Goal: Information Seeking & Learning: Understand process/instructions

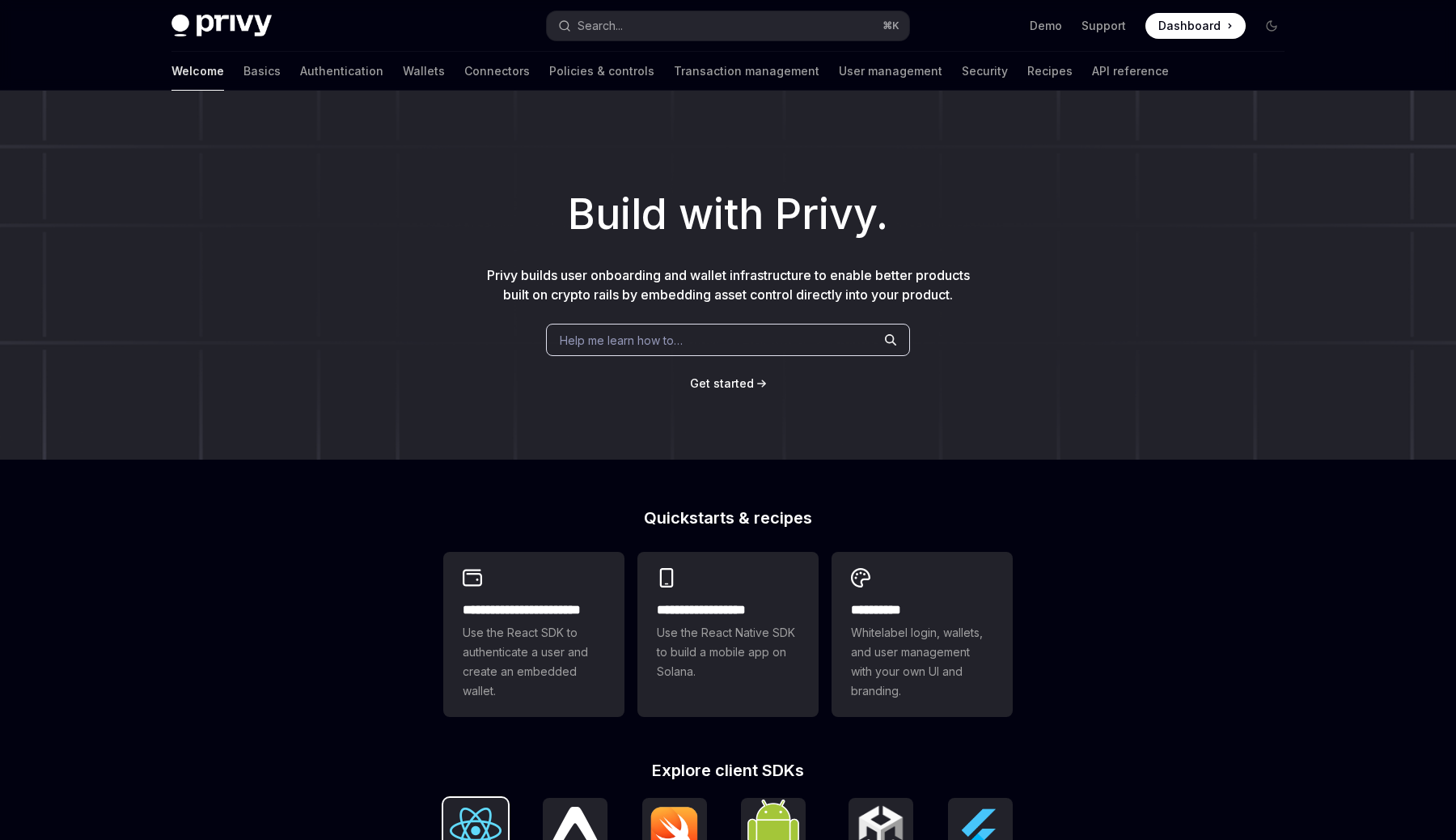
click at [489, 826] on img at bounding box center [475, 831] width 51 height 46
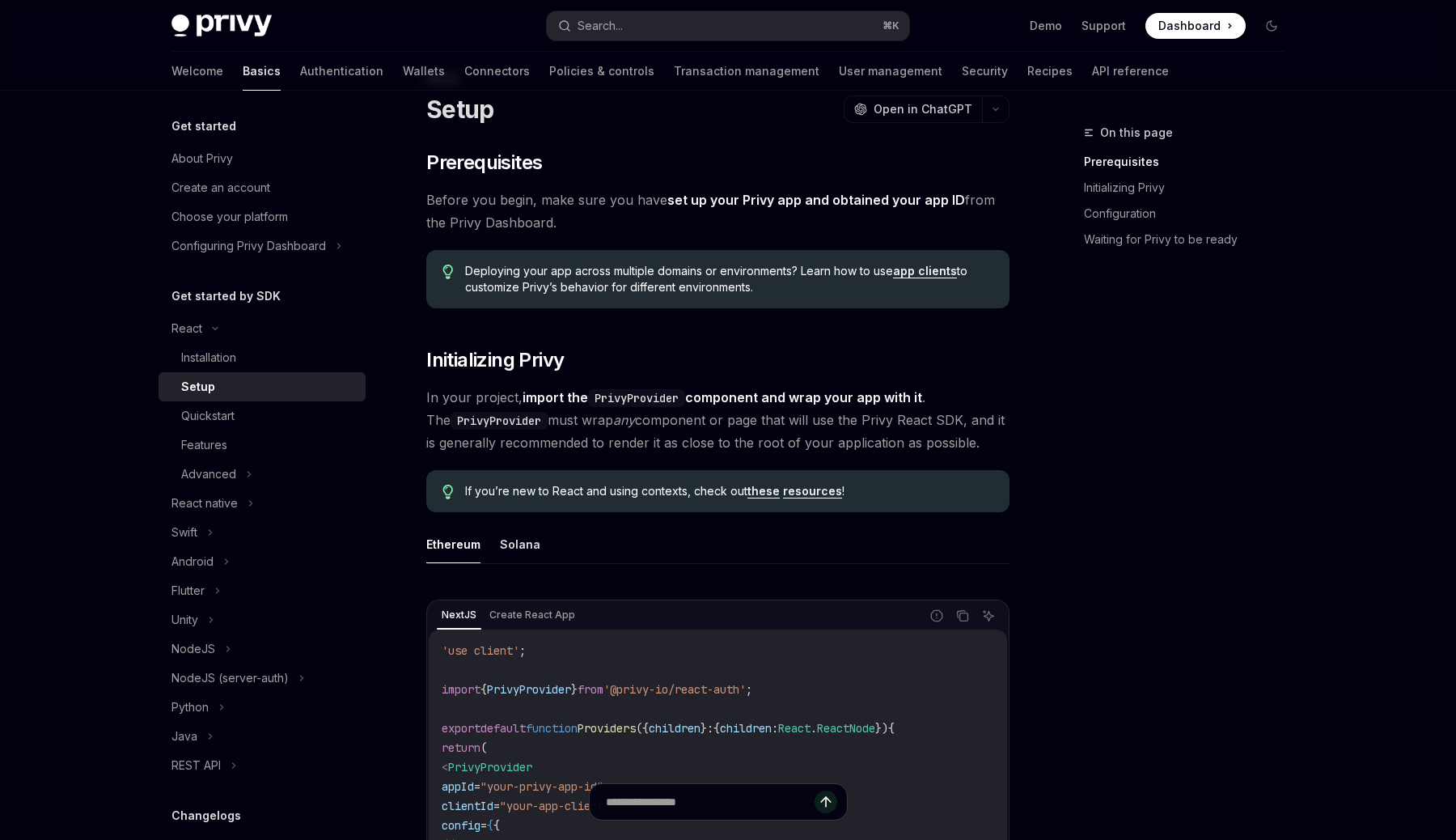
scroll to position [70, 0]
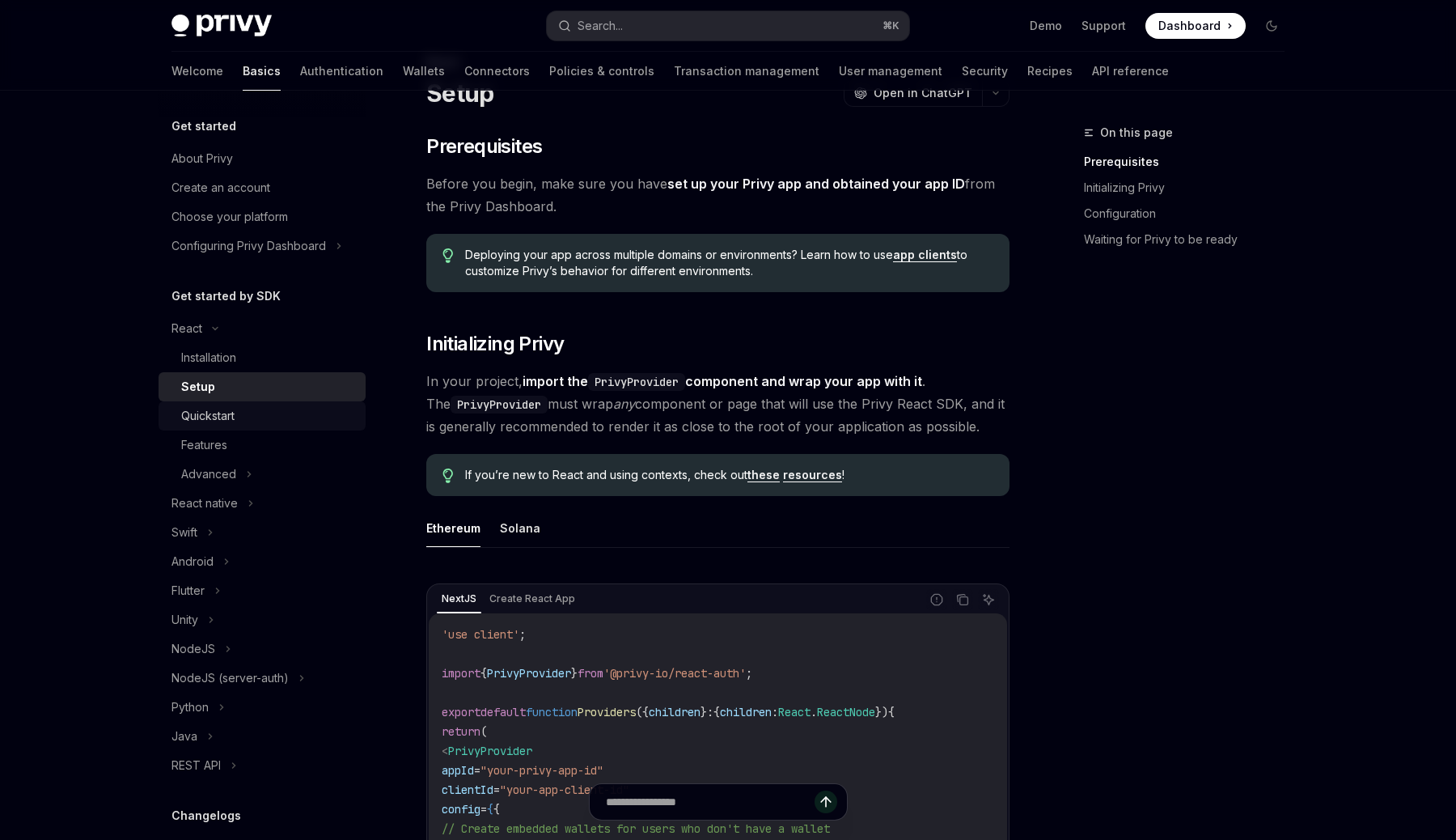
click at [283, 408] on div "Quickstart" at bounding box center [268, 416] width 175 height 19
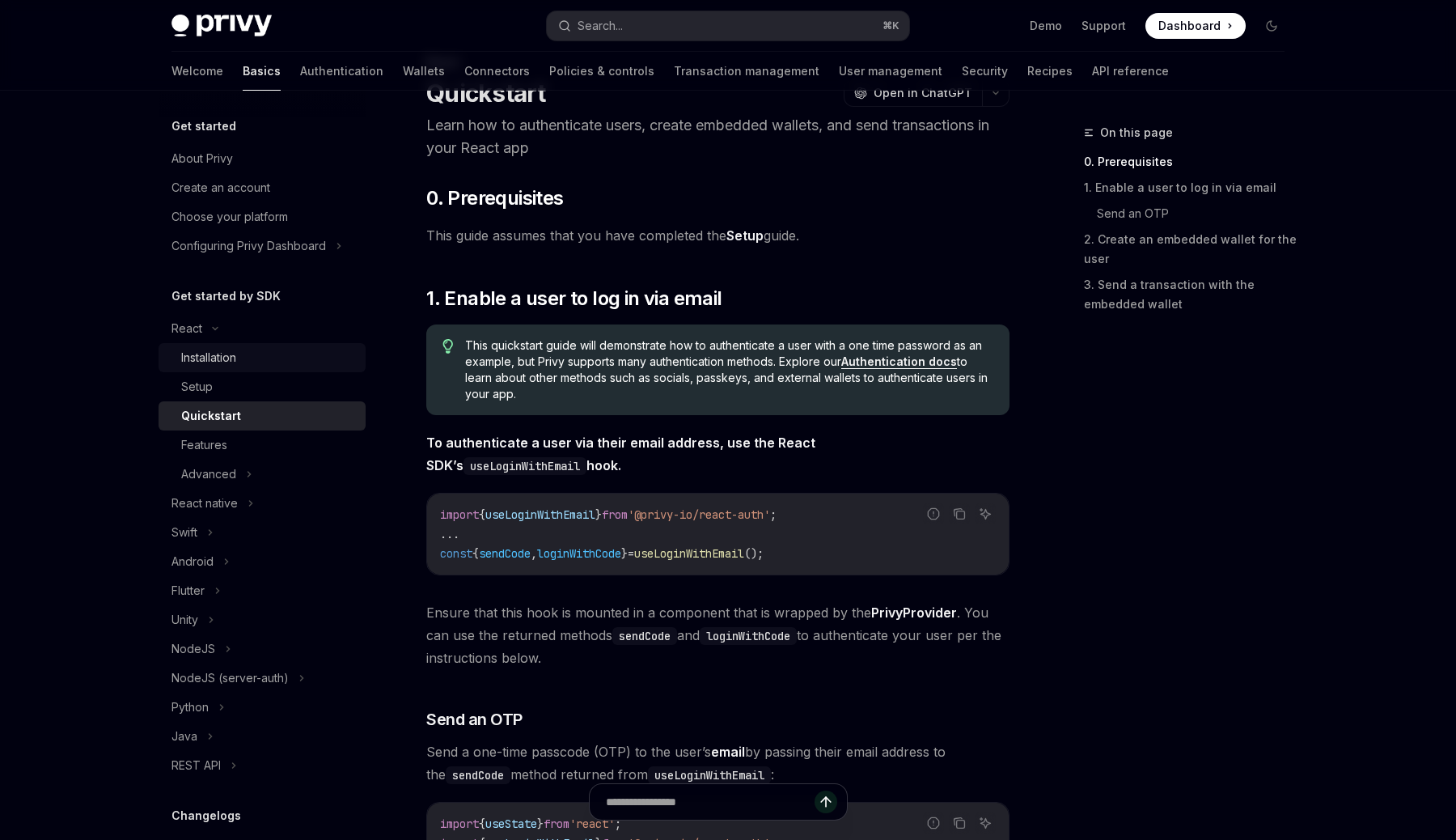
click at [277, 352] on div "Installation" at bounding box center [268, 358] width 175 height 19
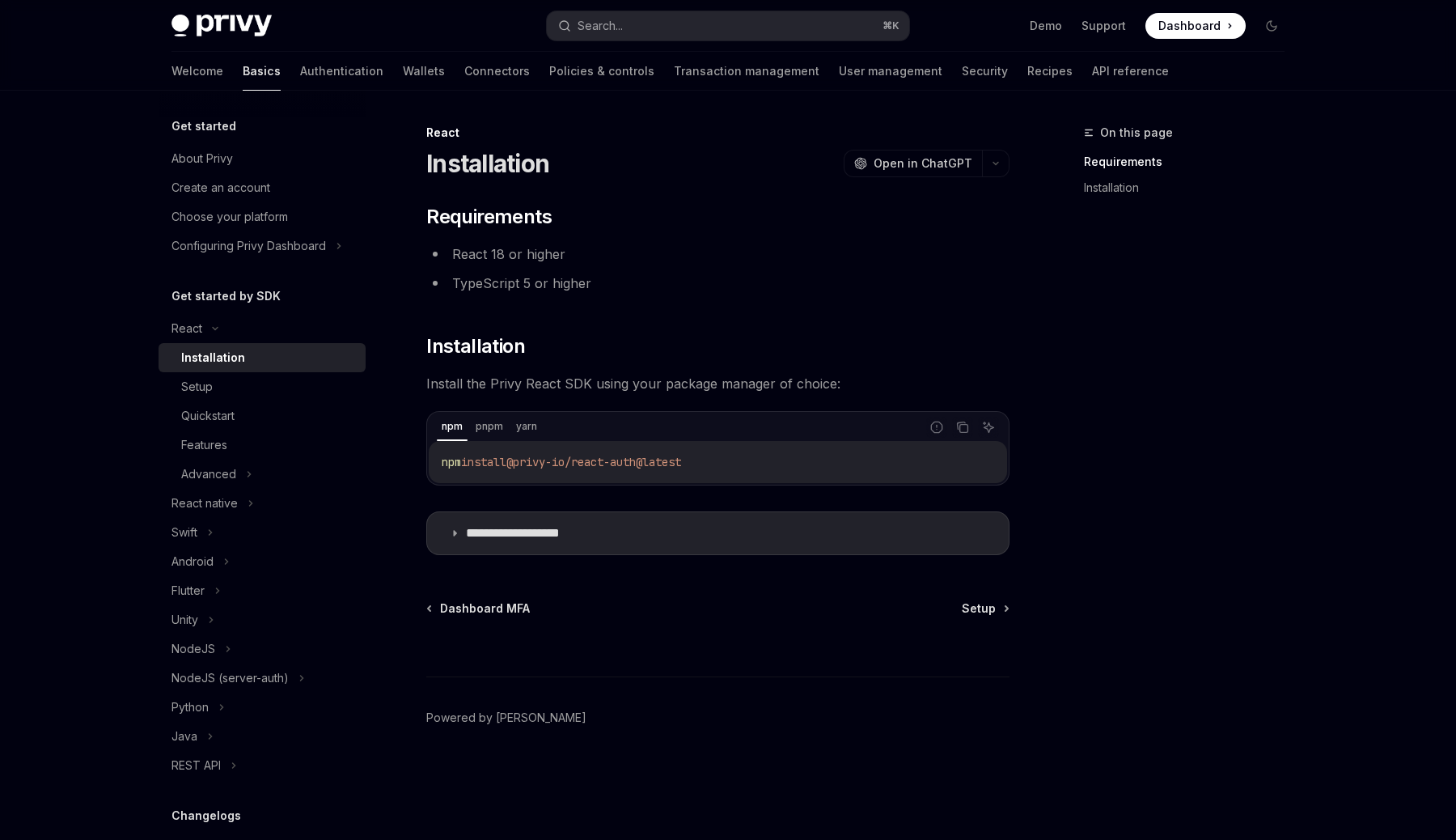
click at [517, 458] on span "@privy-io/react-auth@latest" at bounding box center [594, 461] width 175 height 14
click at [524, 459] on span "@privy-io/react-auth@latest" at bounding box center [594, 461] width 175 height 14
copy div "npm install @privy-io/react-auth@latest"
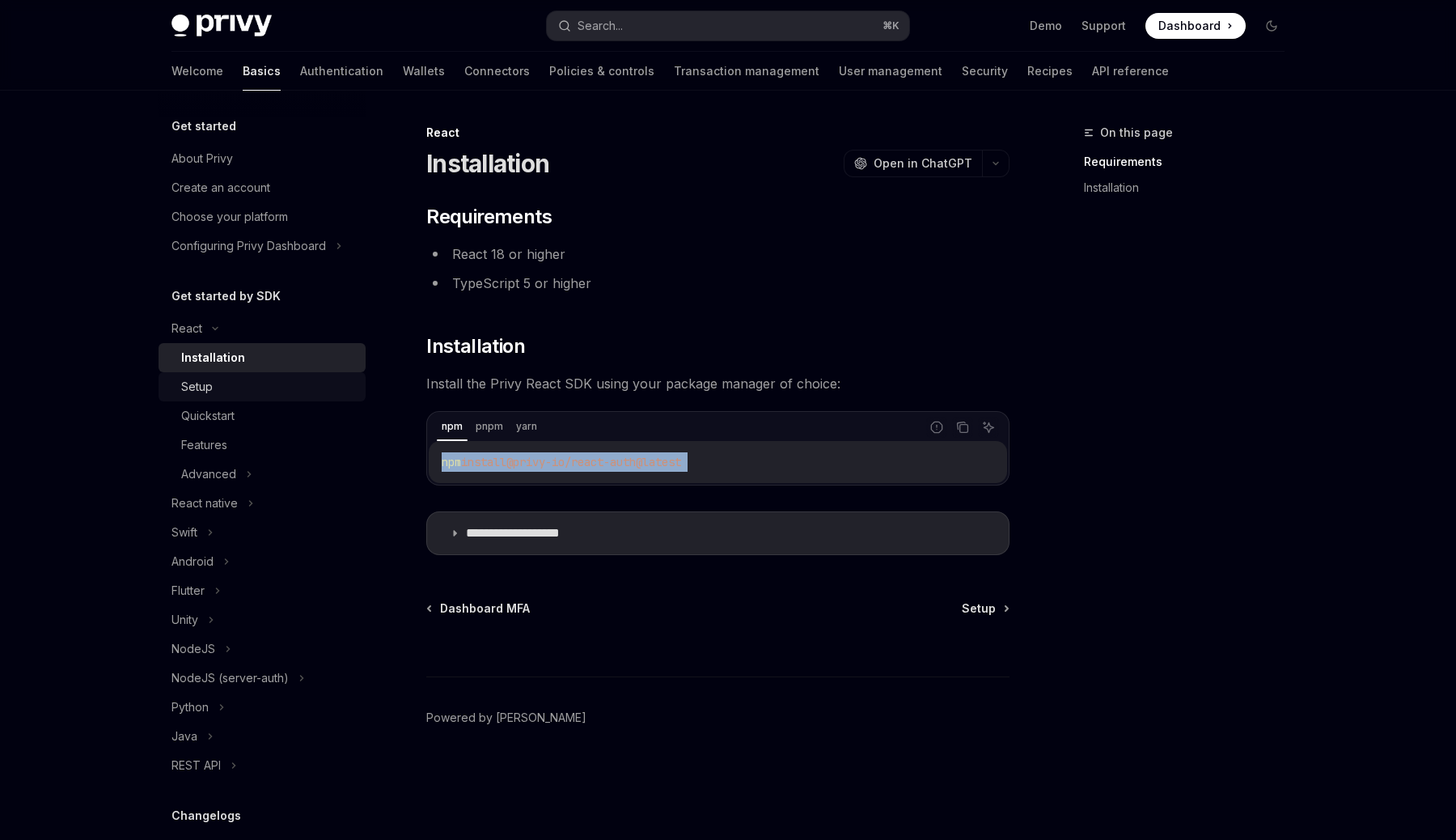
click at [282, 378] on div "Setup" at bounding box center [268, 386] width 175 height 19
type textarea "*"
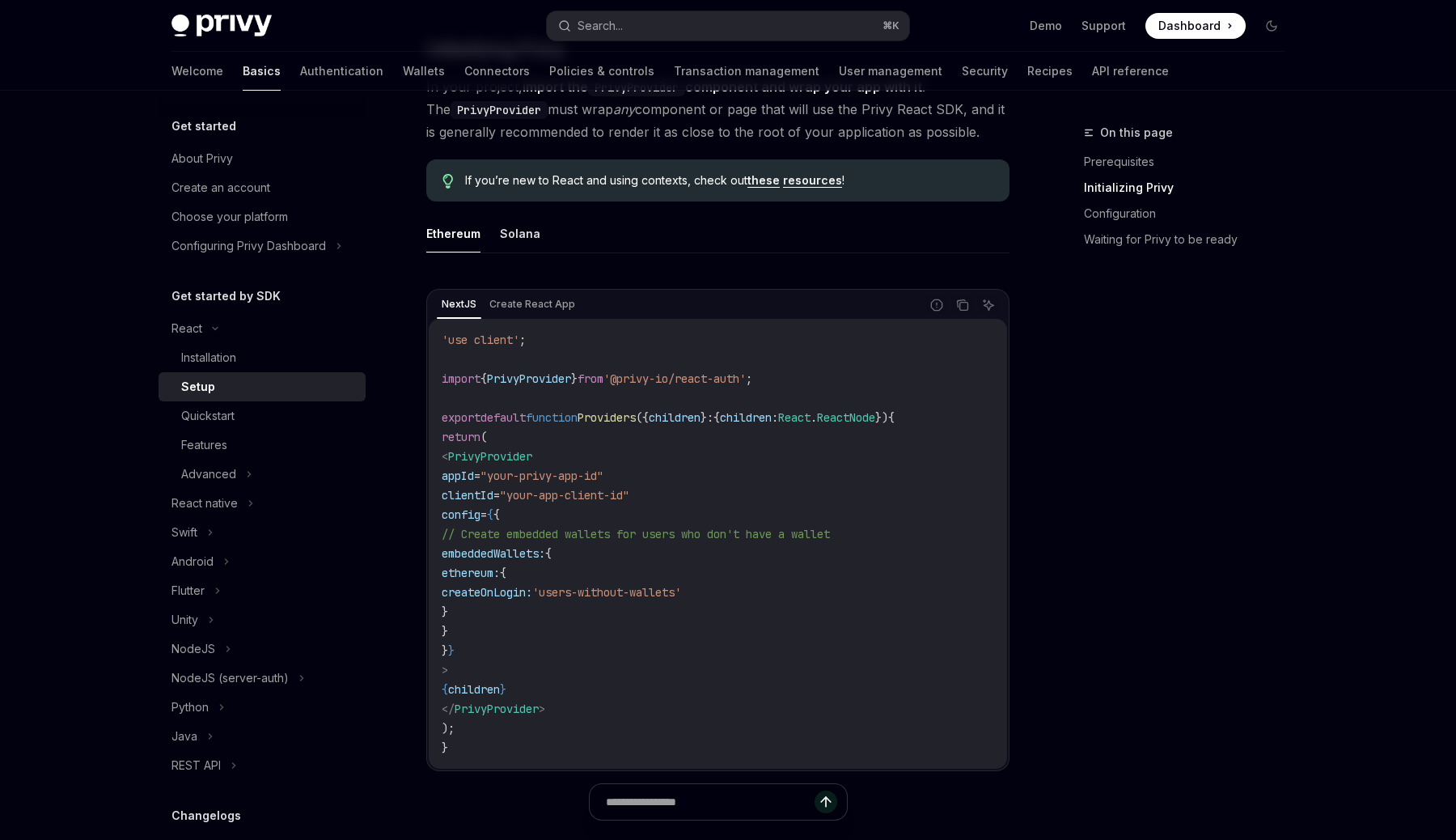
scroll to position [389, 0]
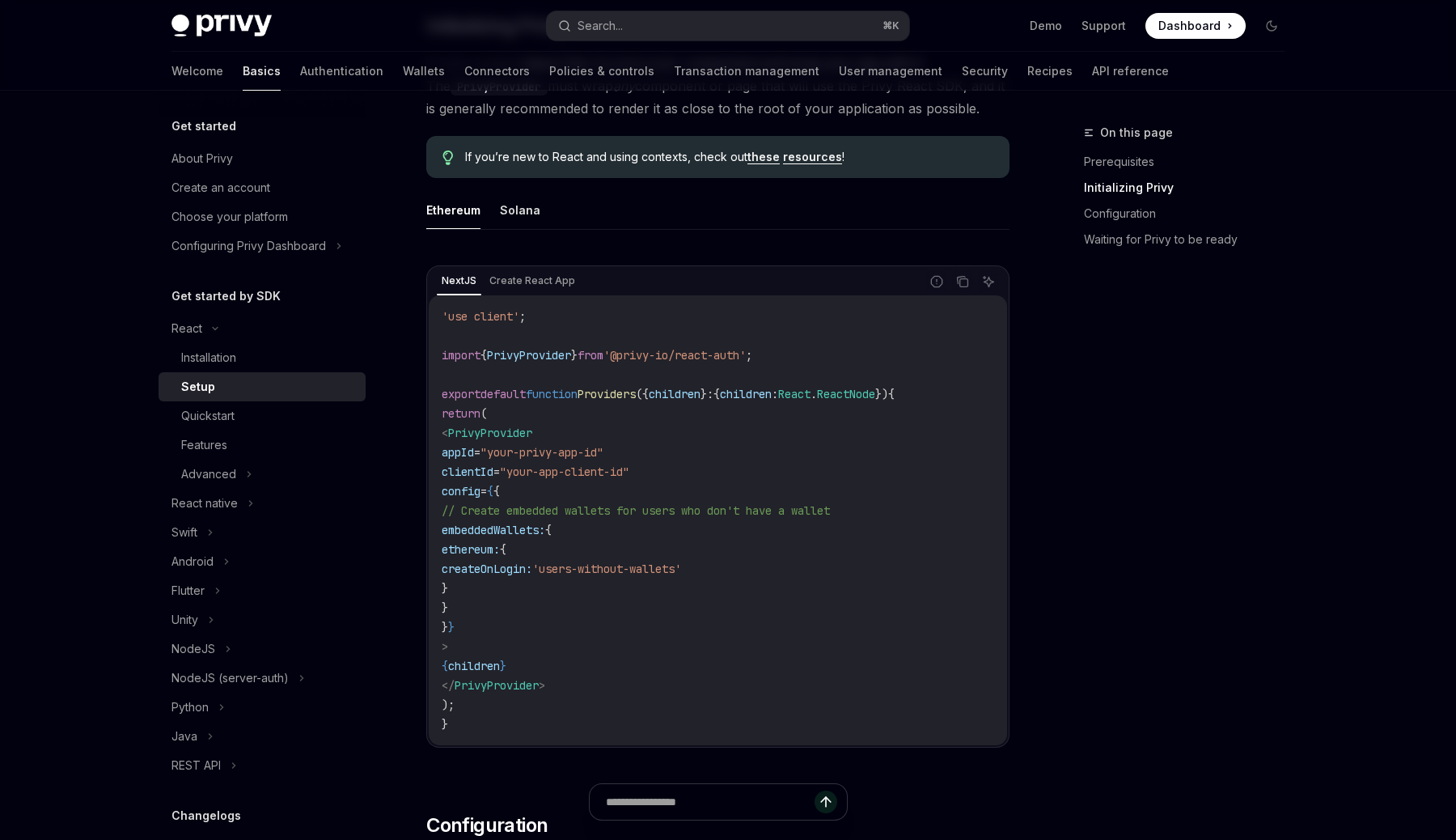
drag, startPoint x: 468, startPoint y: 437, endPoint x: 564, endPoint y: 641, distance: 225.5
click at [564, 641] on code "'use client' ; import { PrivyProvider } from '@privy-io/react-auth' ; export de…" at bounding box center [717, 520] width 552 height 428
copy code "< PrivyProvider appId = "your-privy-app-id" clientId = "your-app-client-id" con…"
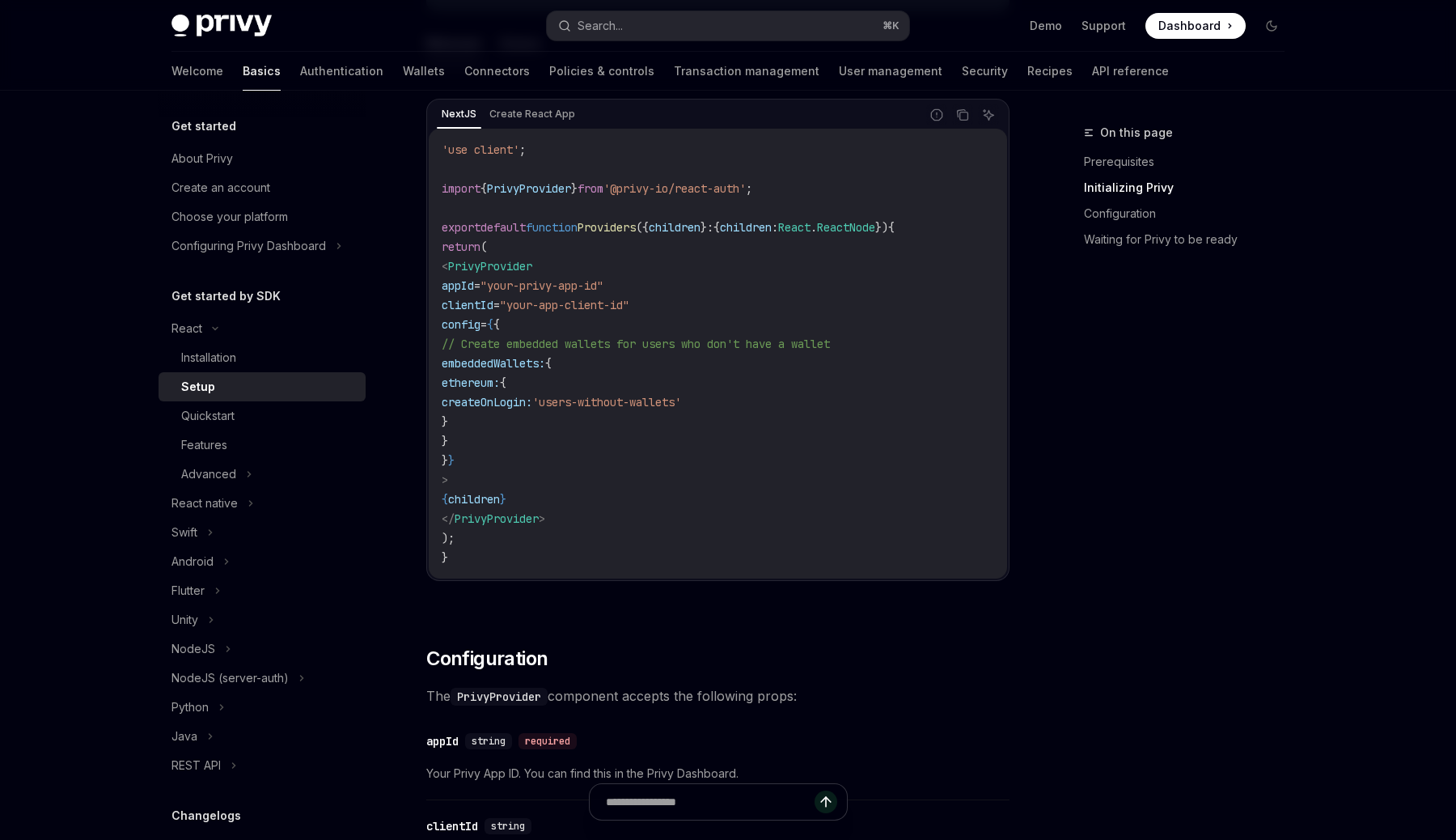
scroll to position [556, 0]
click at [578, 172] on code "'use client' ; import { PrivyProvider } from '@privy-io/react-auth' ; export de…" at bounding box center [717, 353] width 552 height 428
click at [571, 188] on span "PrivyProvider" at bounding box center [529, 187] width 84 height 14
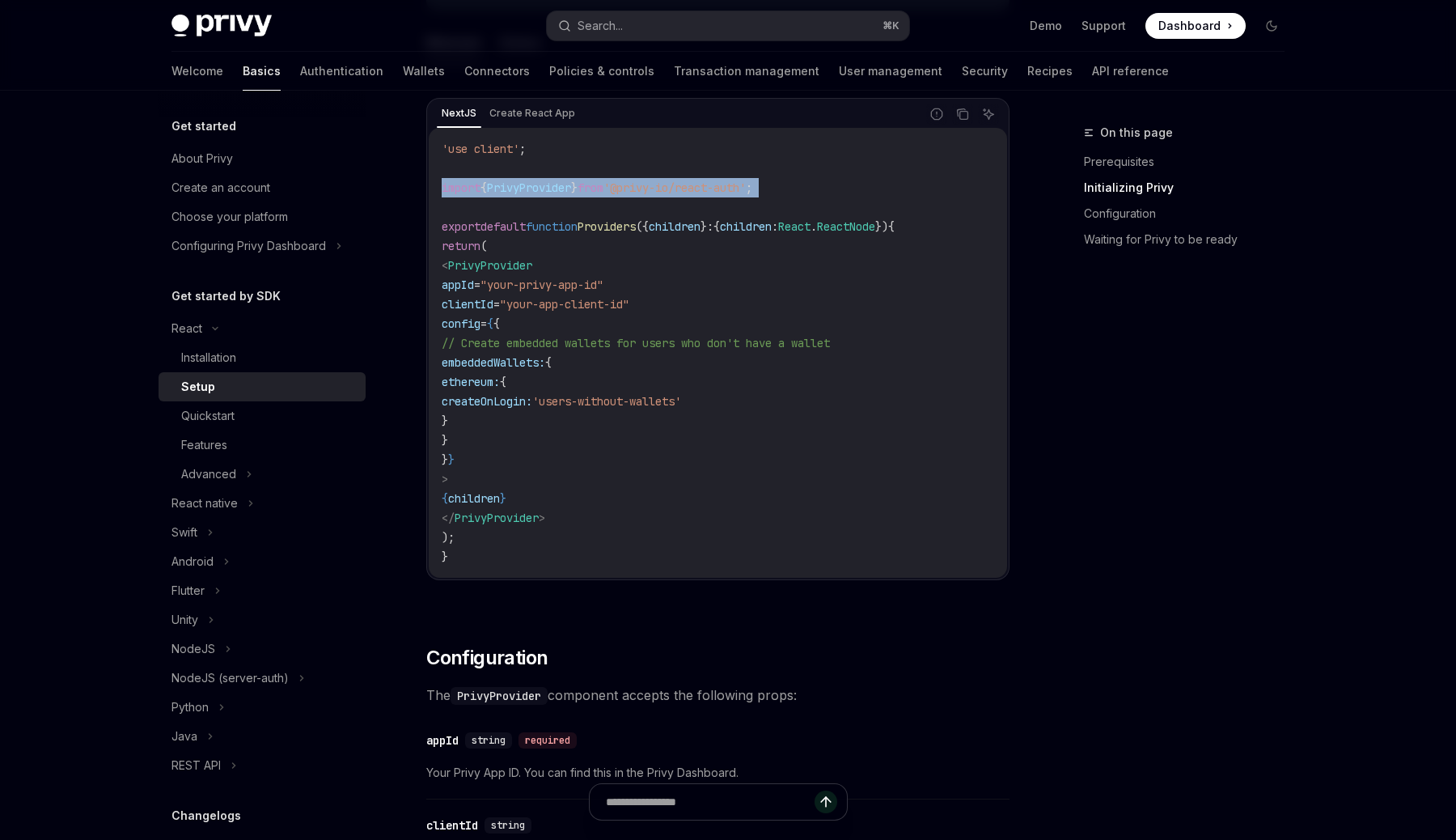
copy code "import { PrivyProvider } from '@privy-io/react-auth' ;"
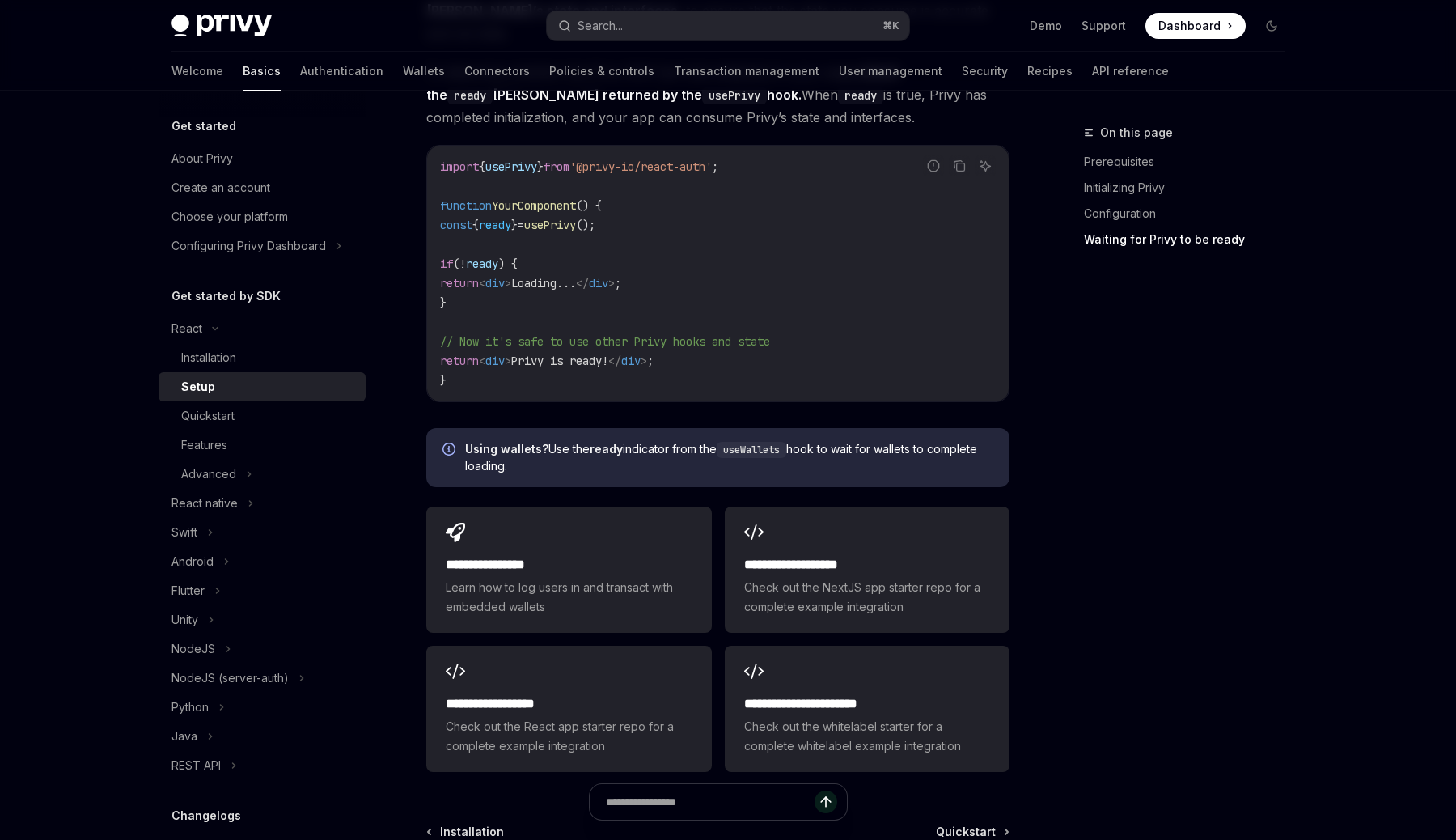
scroll to position [1755, 0]
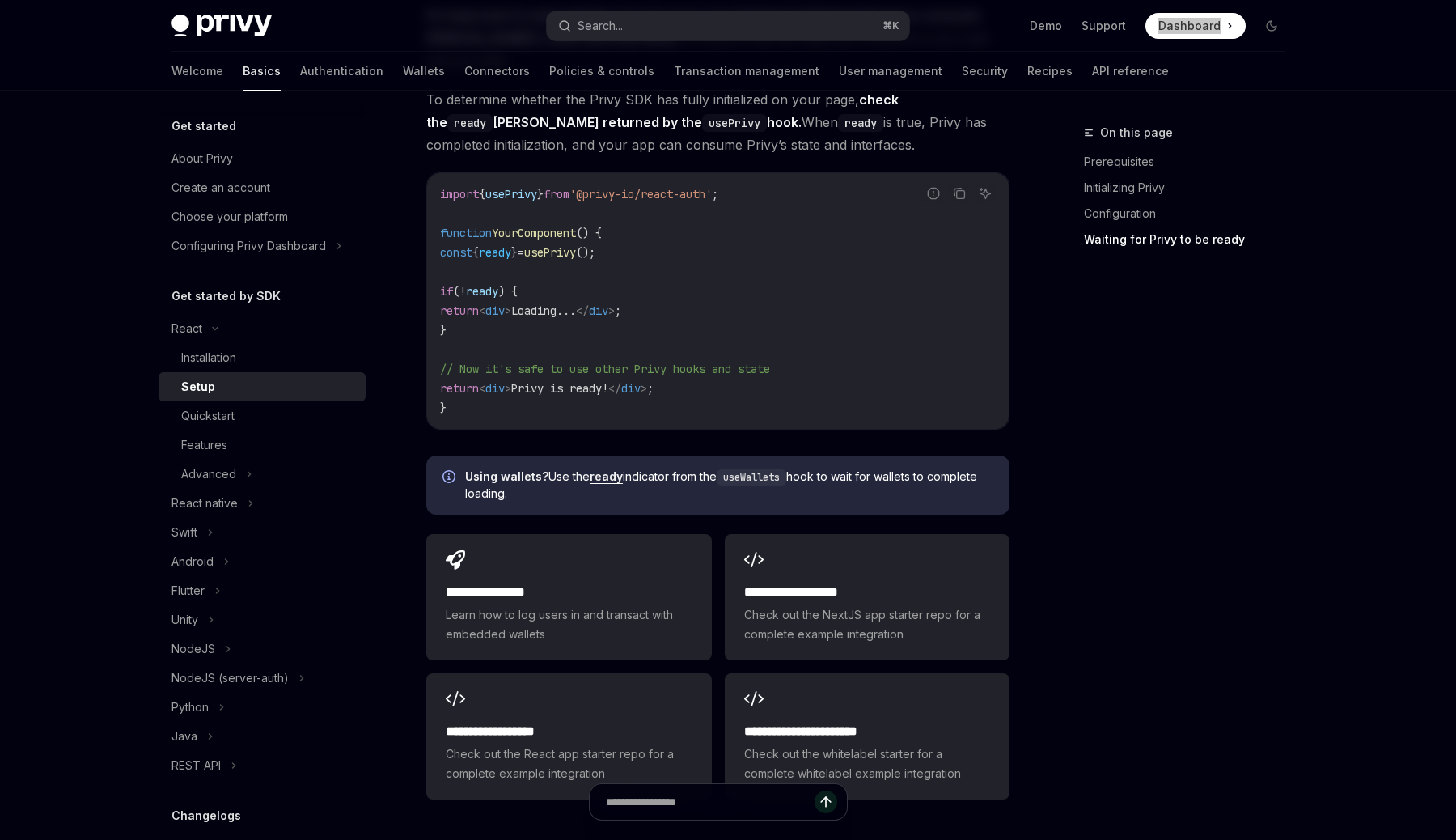
drag, startPoint x: 1209, startPoint y: 20, endPoint x: 1228, endPoint y: 28, distance: 20.6
click at [0, 0] on div "Privy Docs home page Search... ⌘ K Demo Support Dashboard Dashboard Search... N…" at bounding box center [728, 45] width 1456 height 90
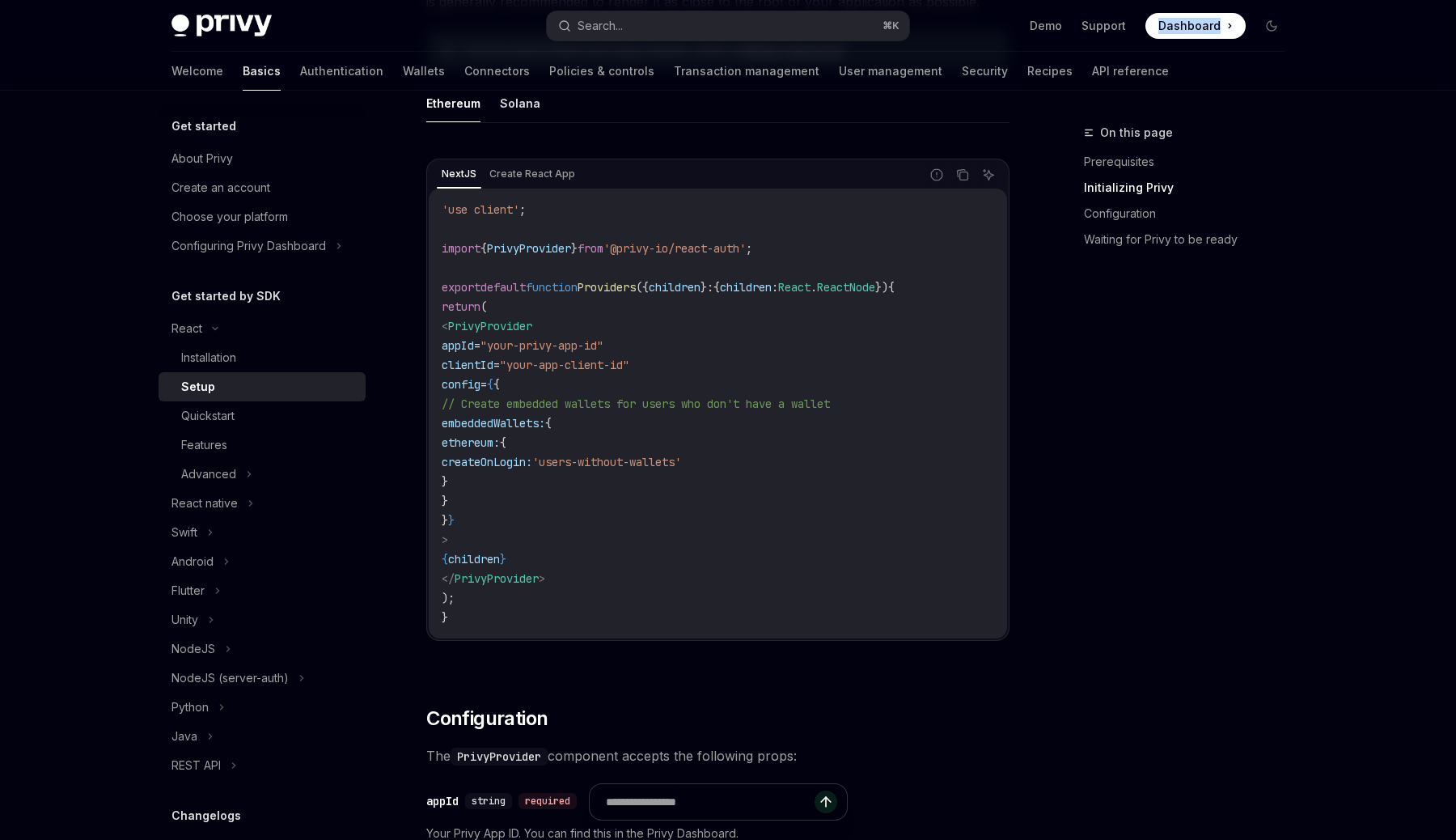
scroll to position [433, 0]
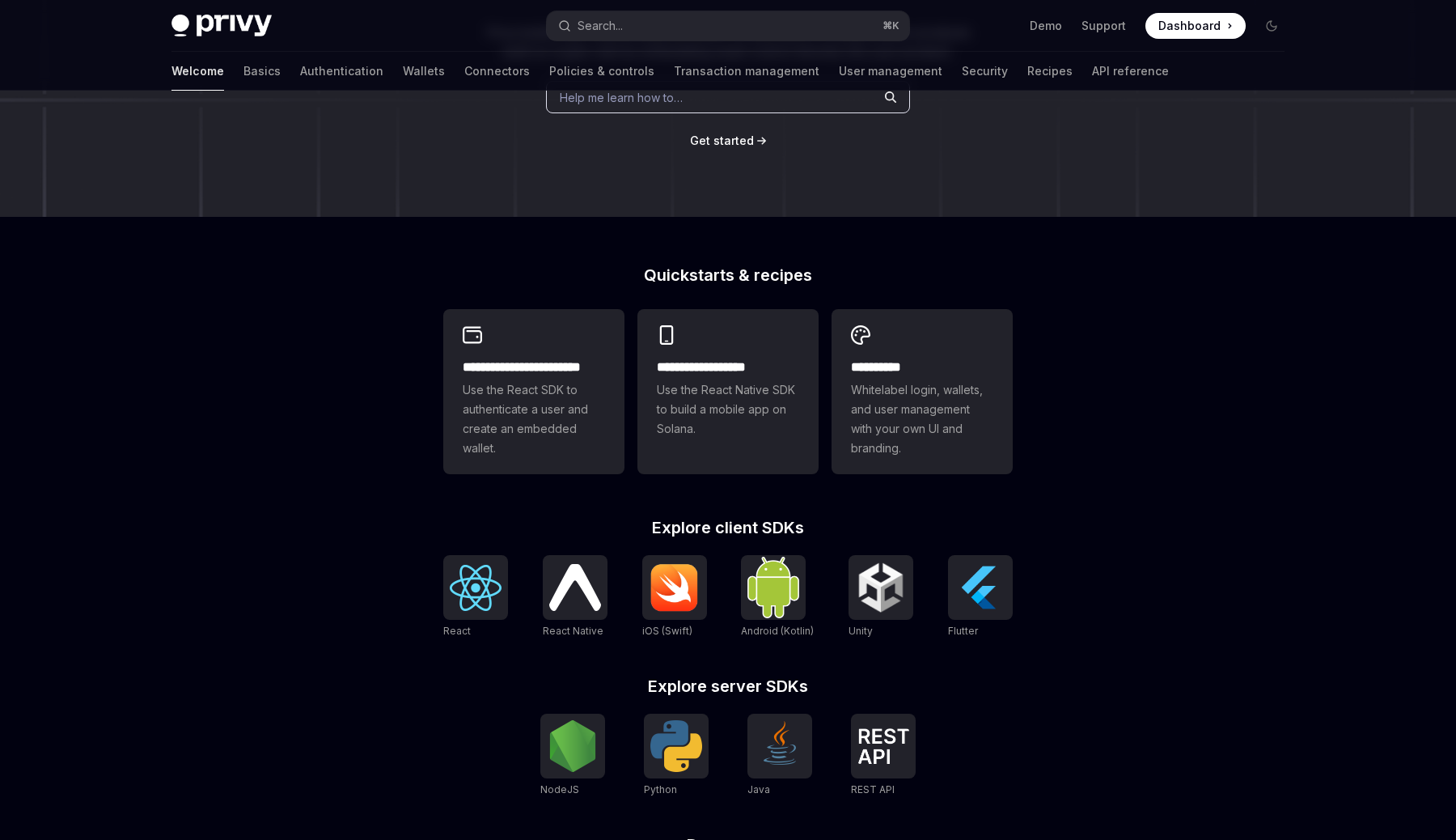
scroll to position [274, 0]
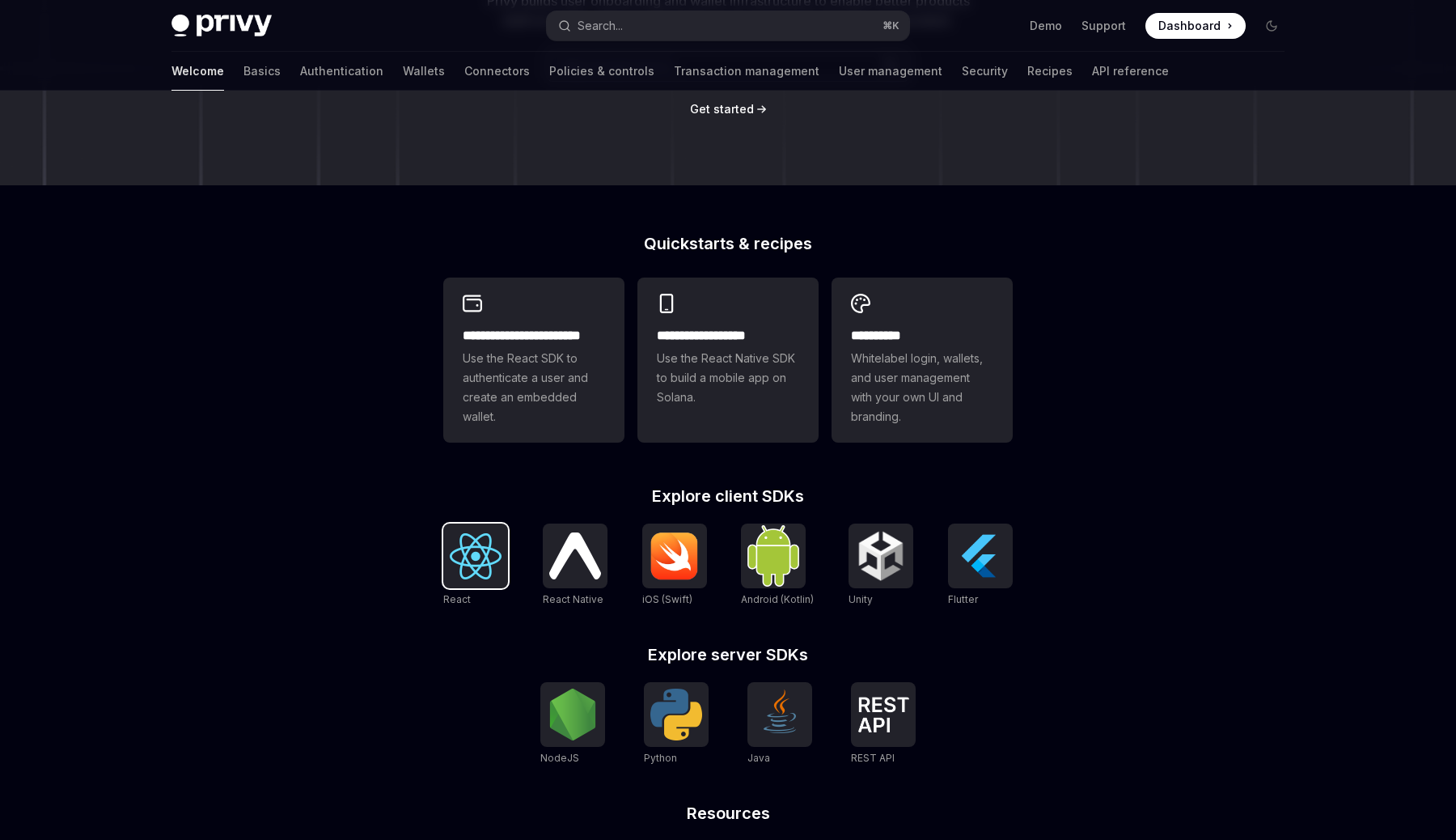
click at [467, 563] on img at bounding box center [475, 556] width 51 height 46
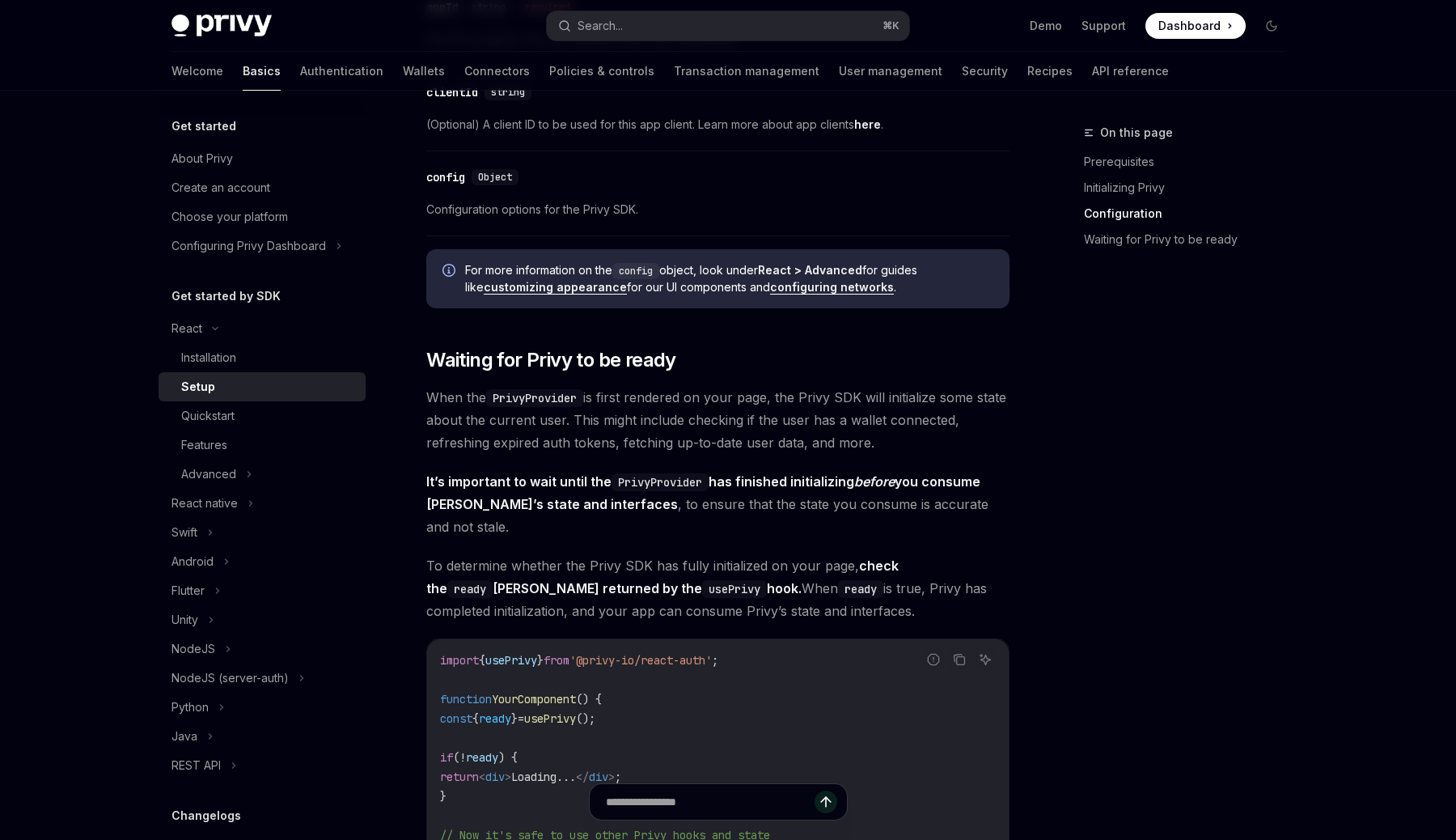
scroll to position [1569, 0]
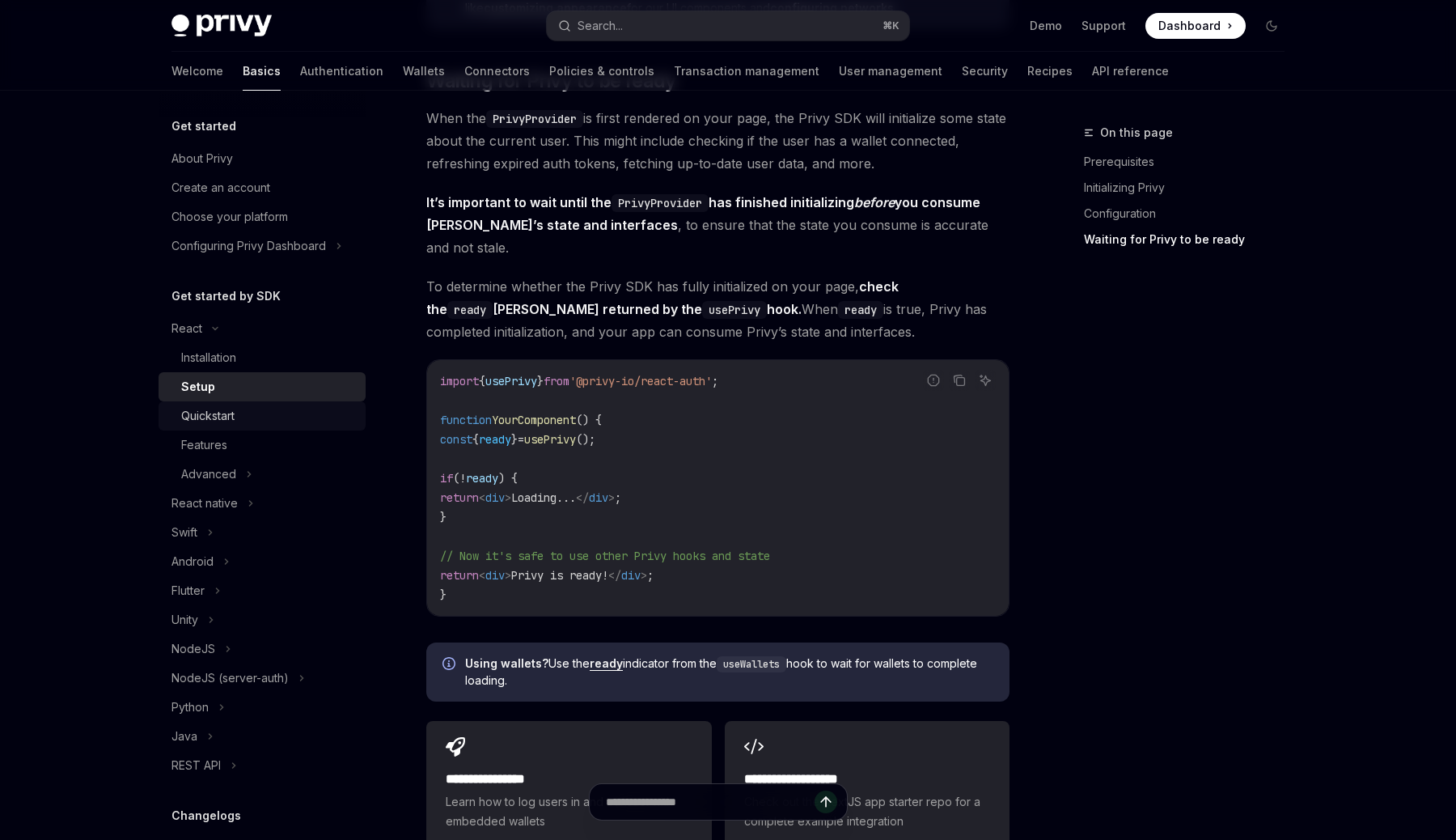
click at [265, 423] on div "Quickstart" at bounding box center [268, 416] width 175 height 19
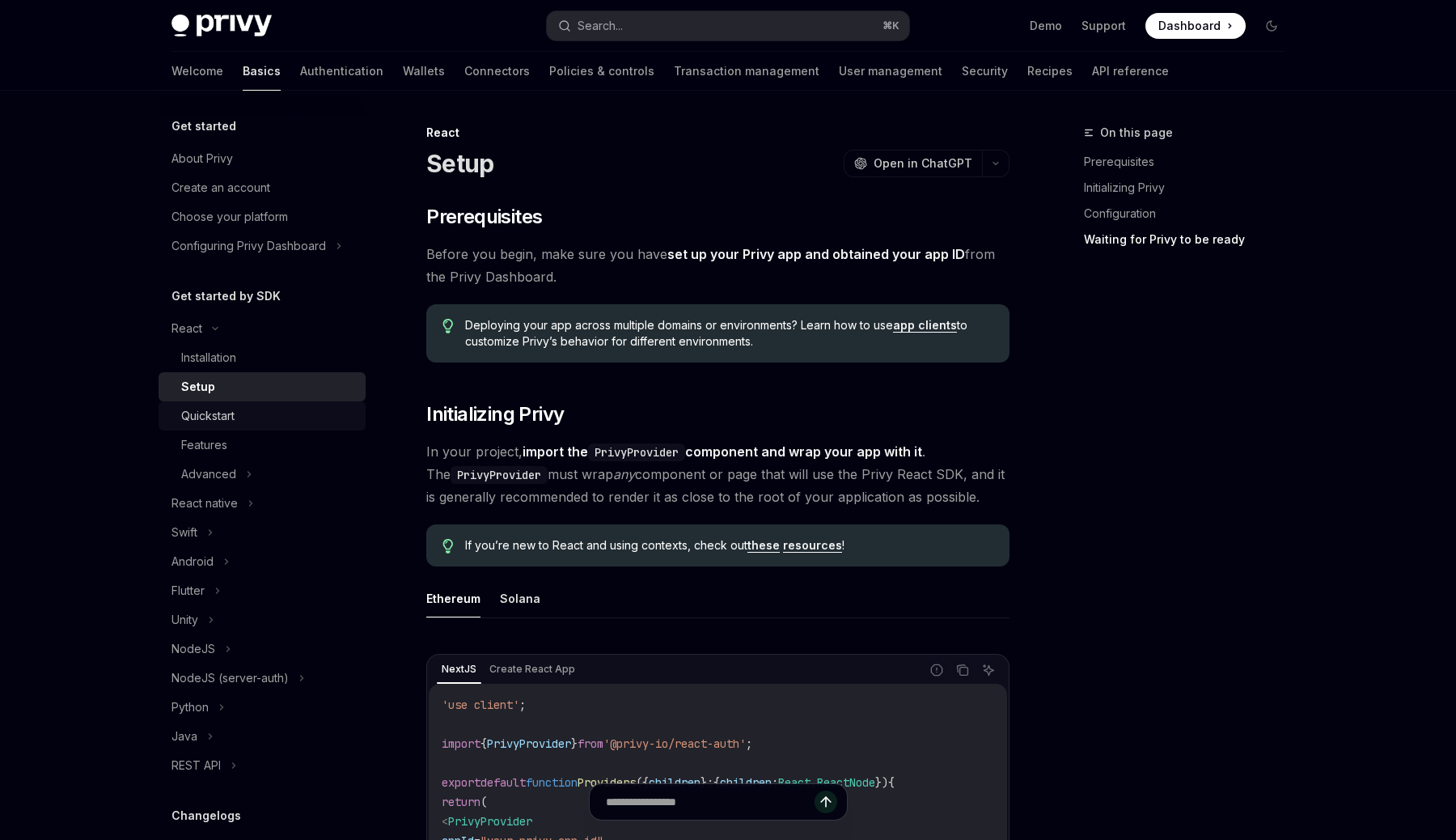
type textarea "*"
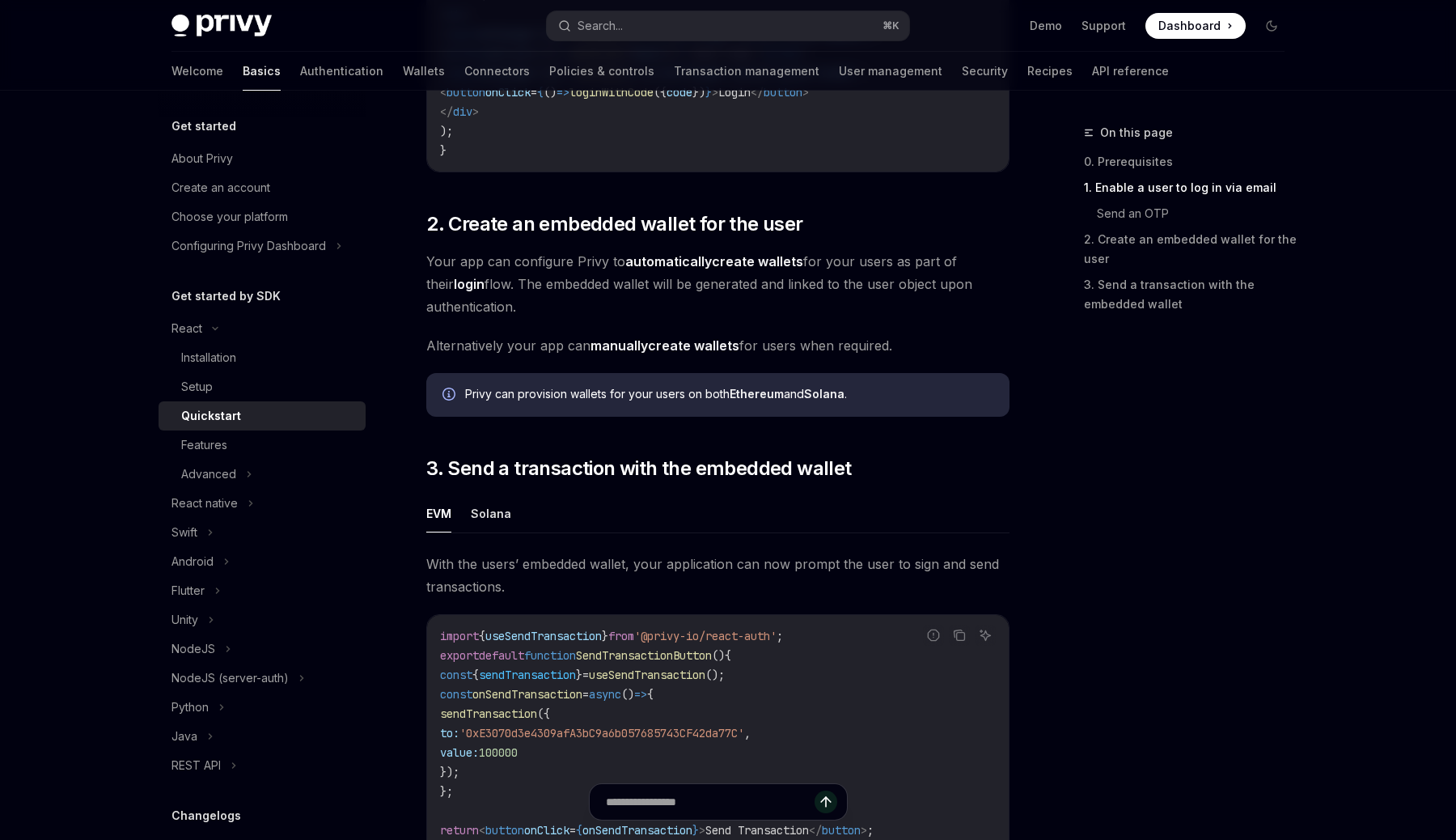
scroll to position [1268, 0]
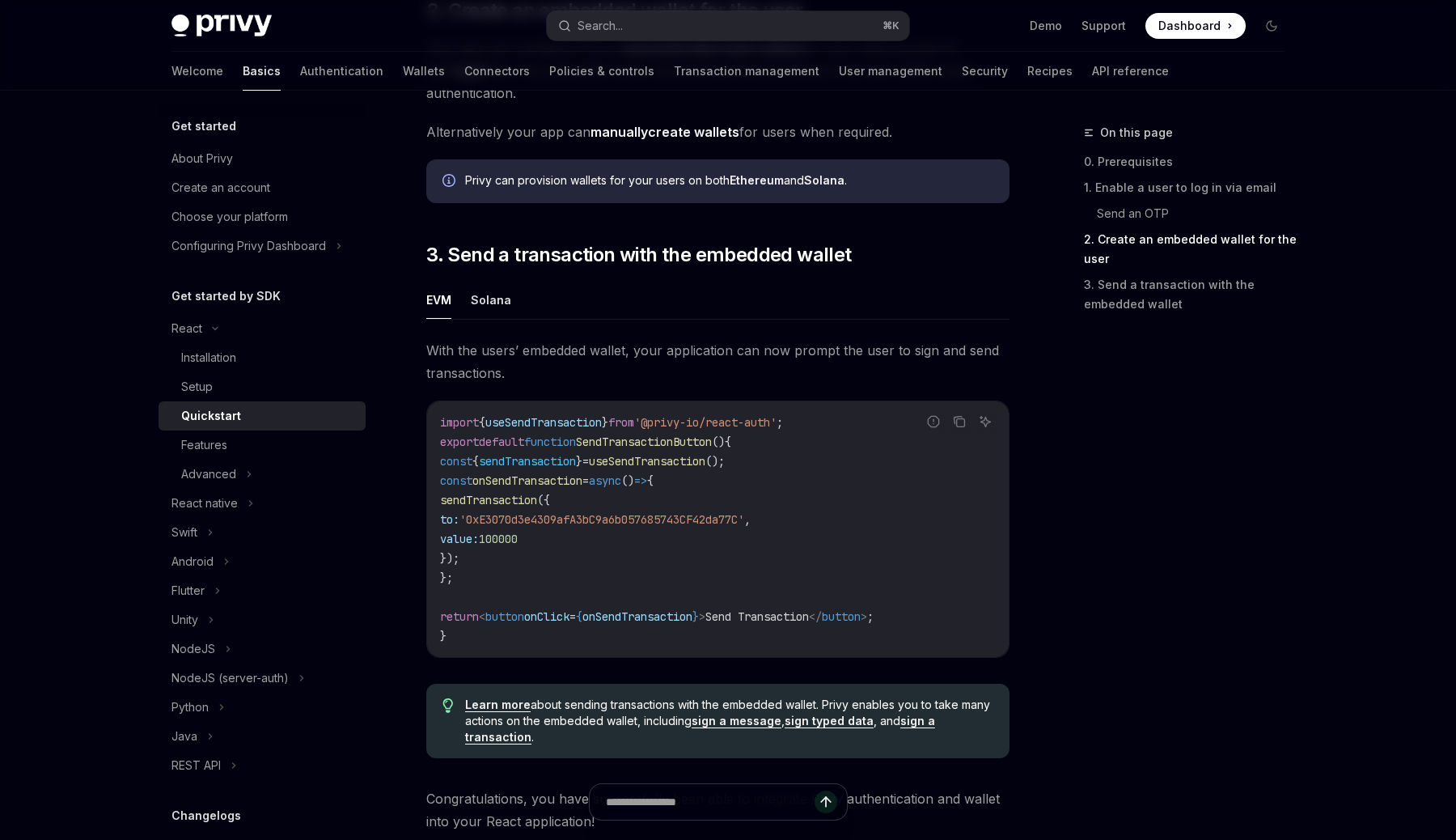
click at [834, 8] on div "Privy Docs home page Search... ⌘ K Demo Support Dashboard Dashboard Search..." at bounding box center [728, 25] width 1113 height 51
click at [834, 24] on button "Search... ⌘ K" at bounding box center [728, 25] width 363 height 30
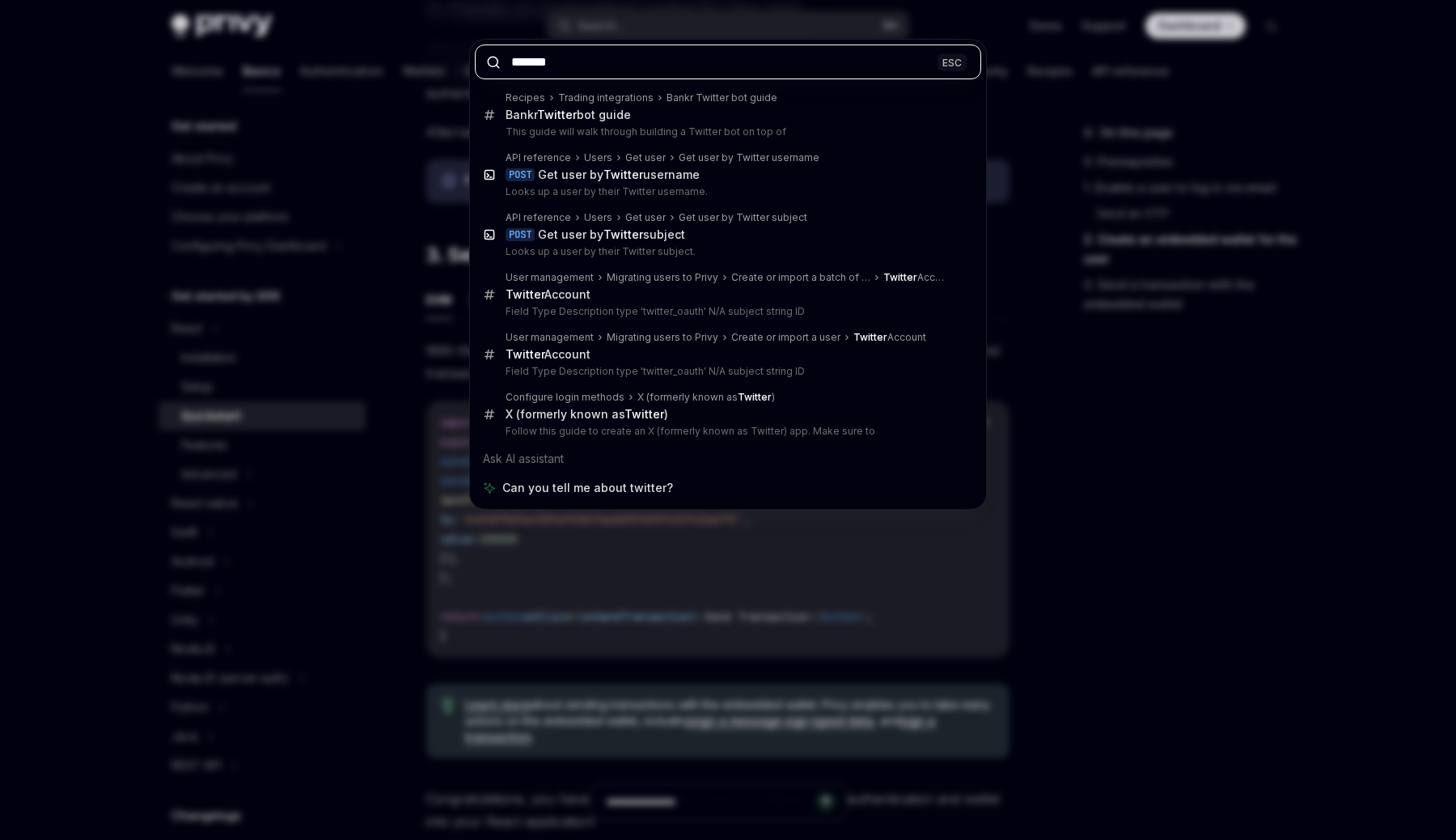
click at [788, 66] on input "*******" at bounding box center [728, 62] width 507 height 35
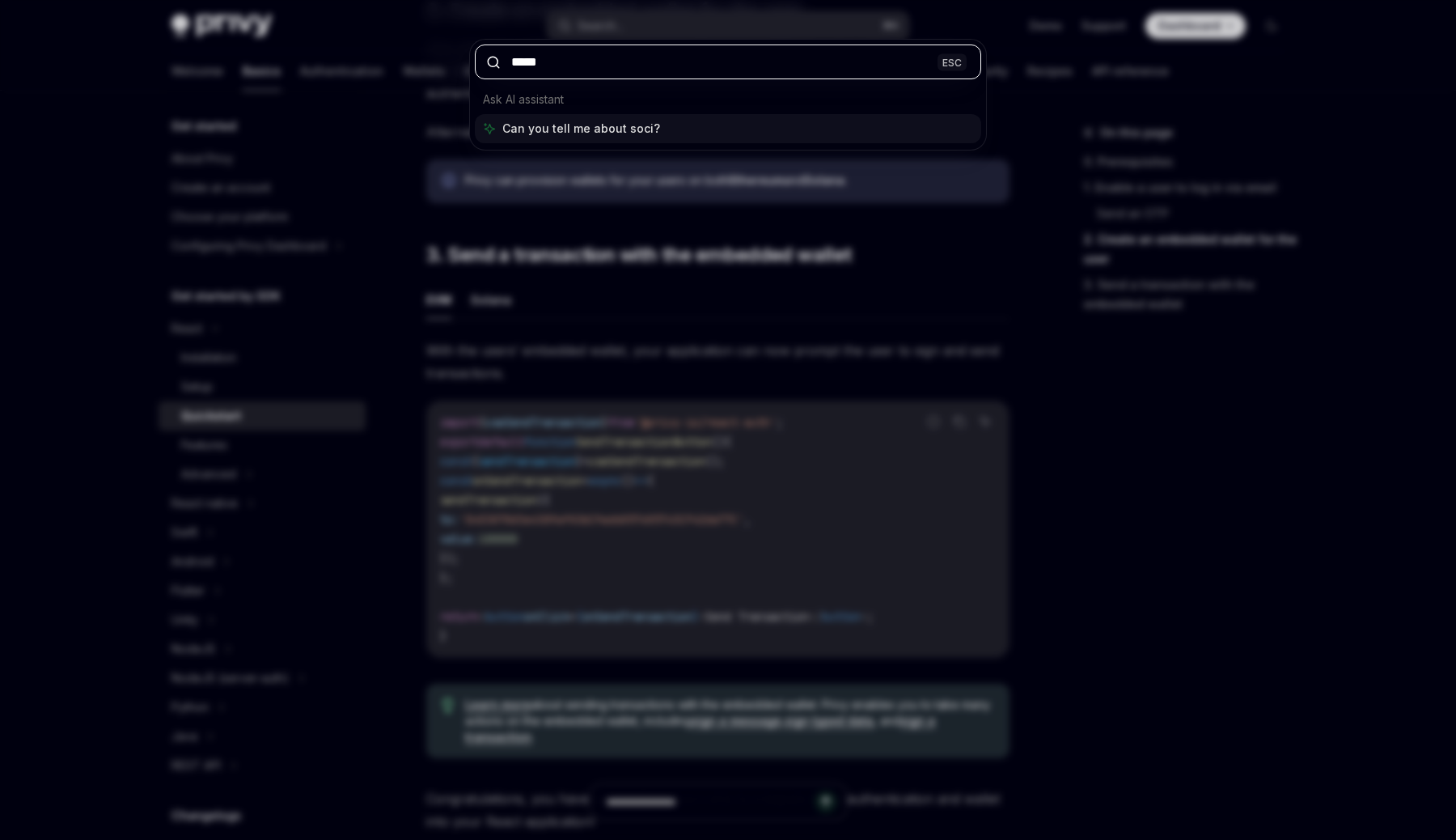
type input "******"
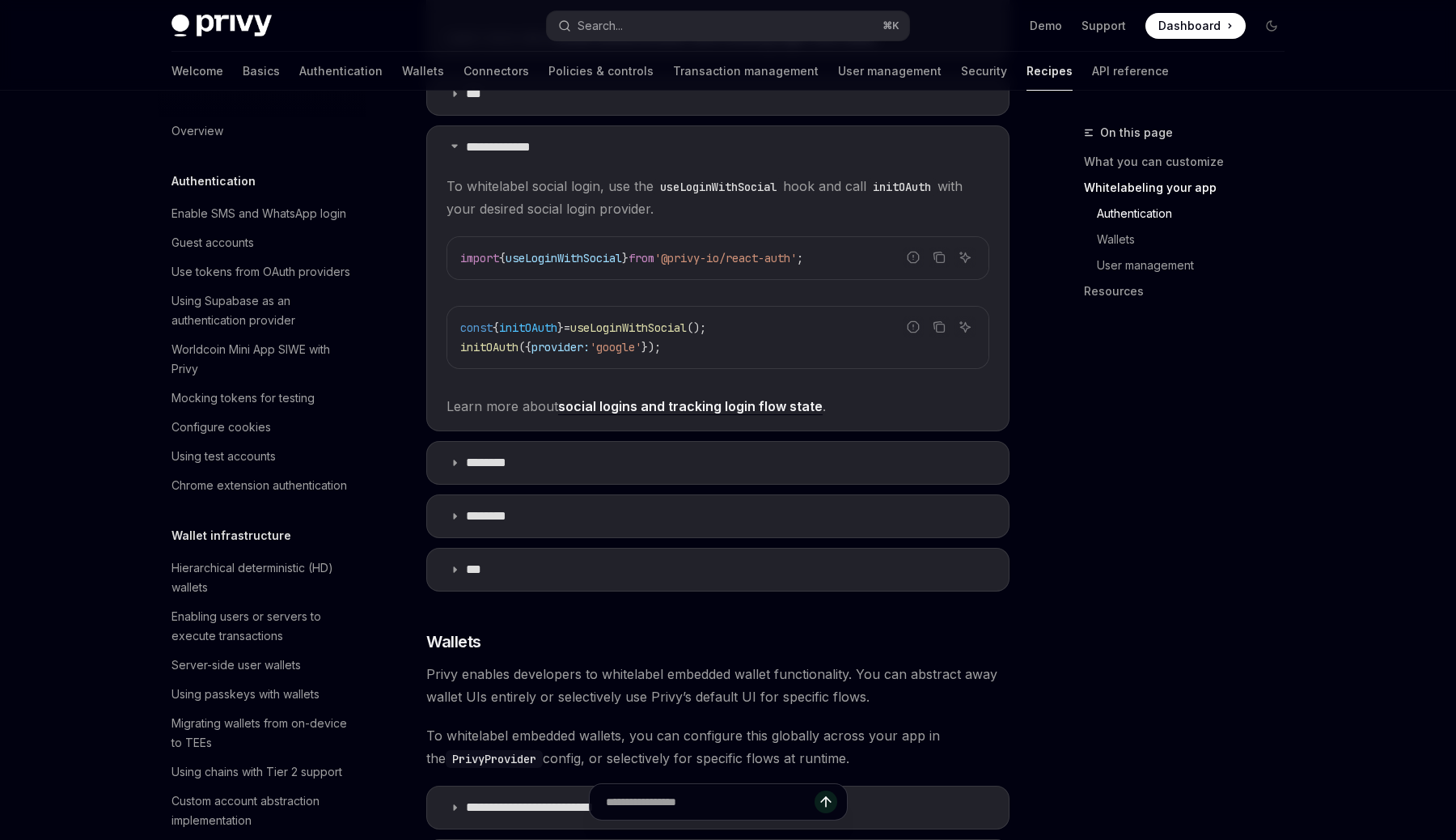
scroll to position [564, 0]
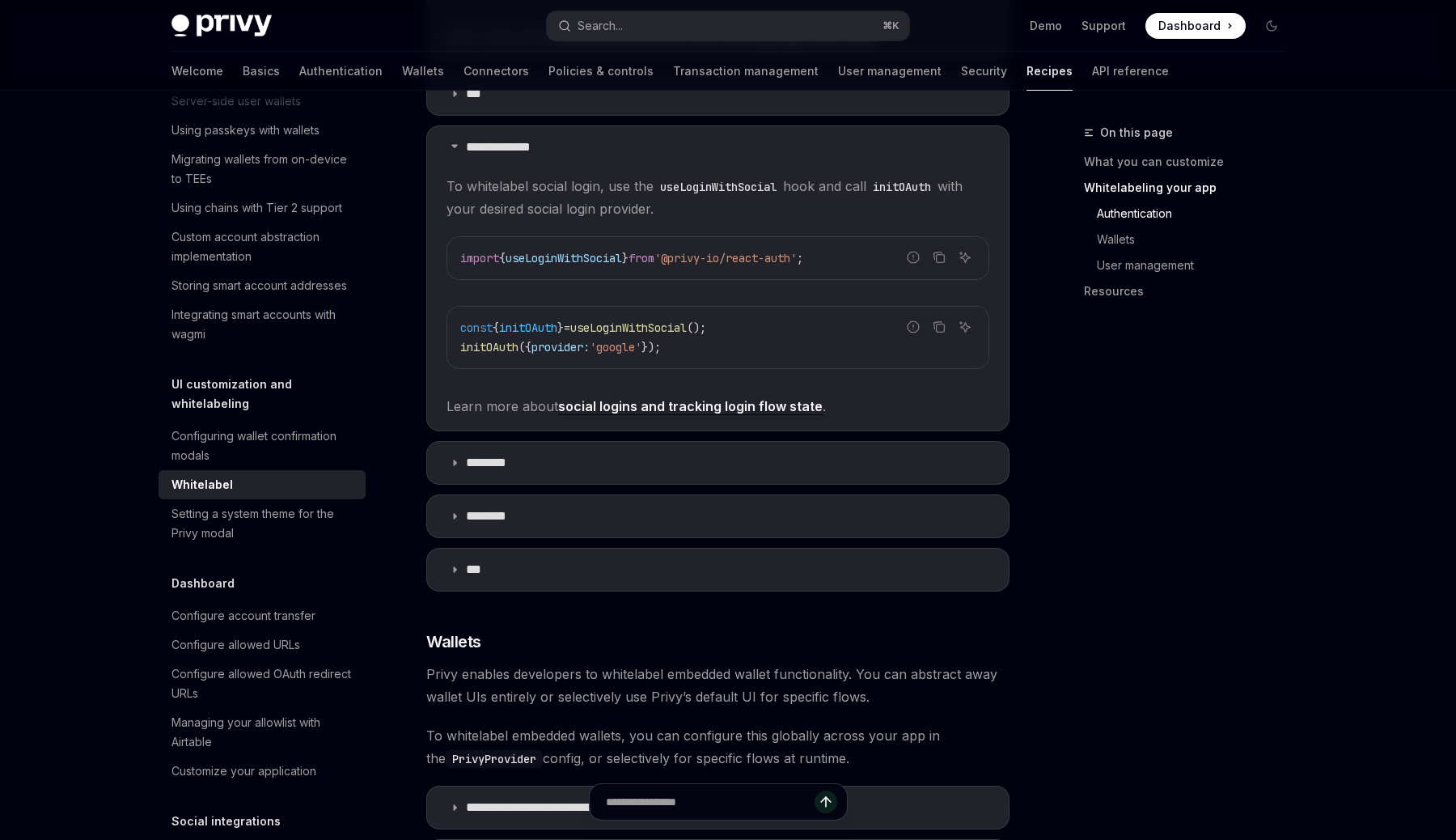
click at [656, 320] on span "useLoginWithSocial" at bounding box center [628, 327] width 116 height 14
copy code "const { initOAuth } = useLoginWithSocial ();"
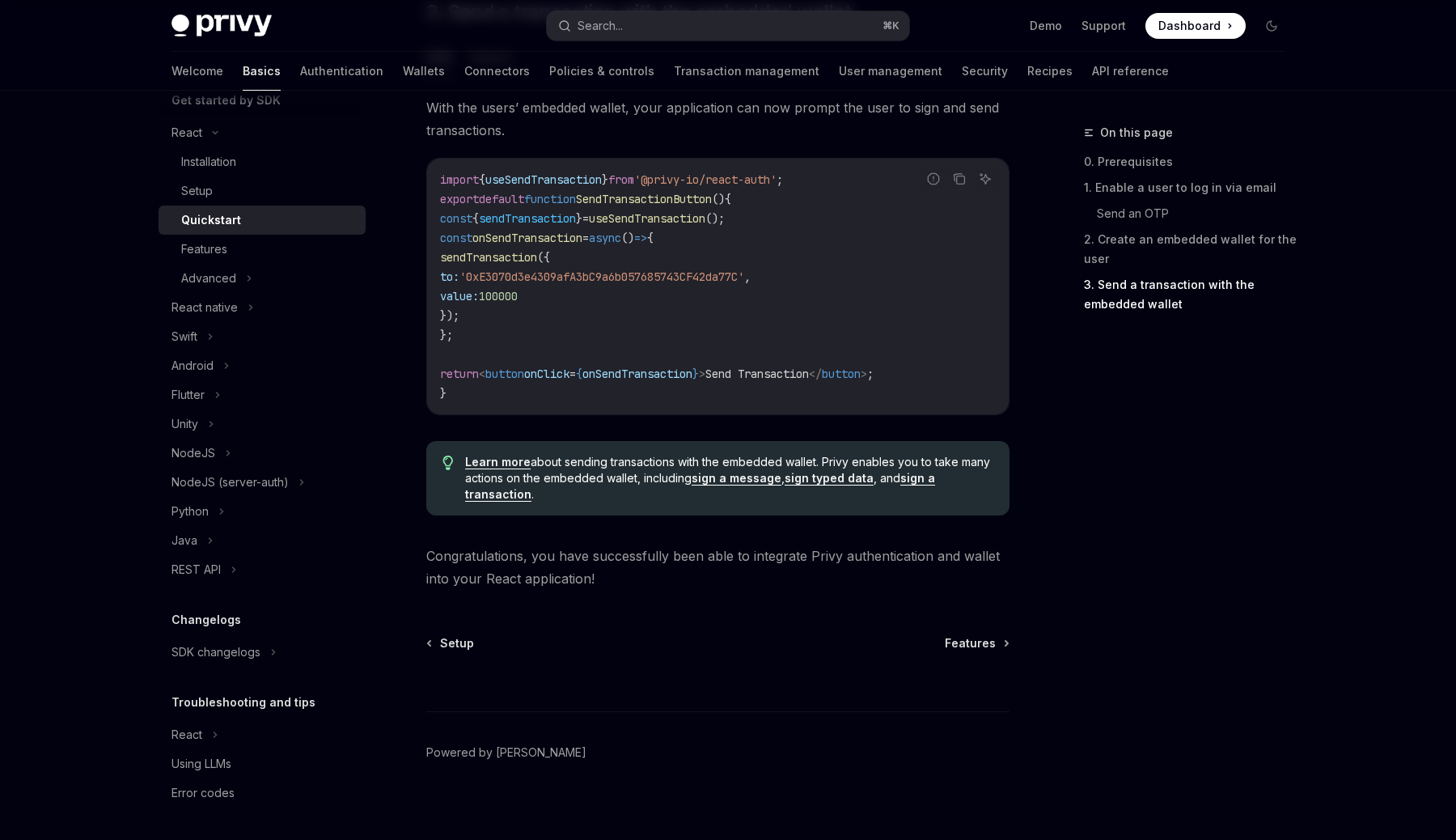
scroll to position [1529, 0]
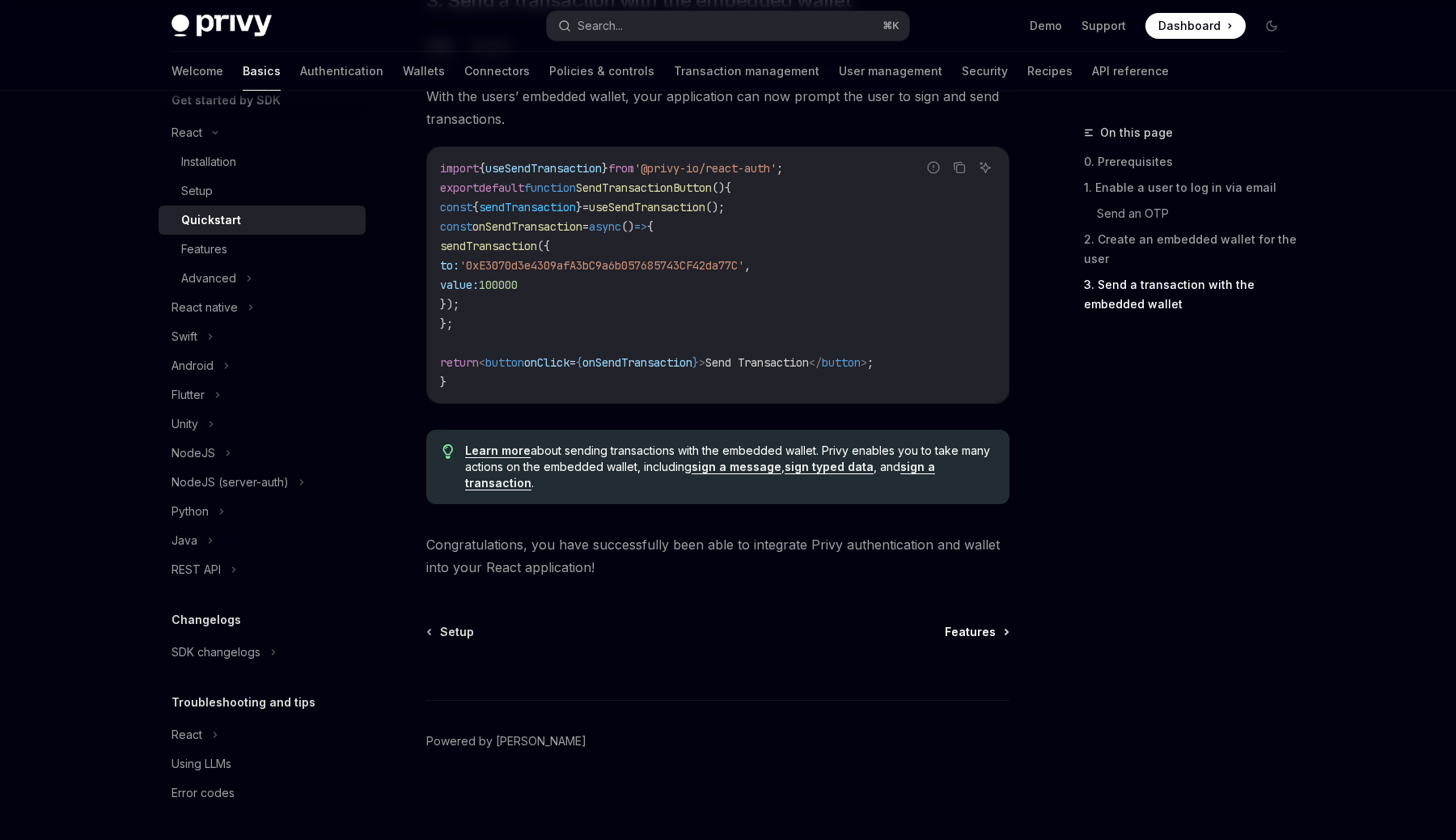
click at [965, 633] on span "Features" at bounding box center [970, 632] width 51 height 16
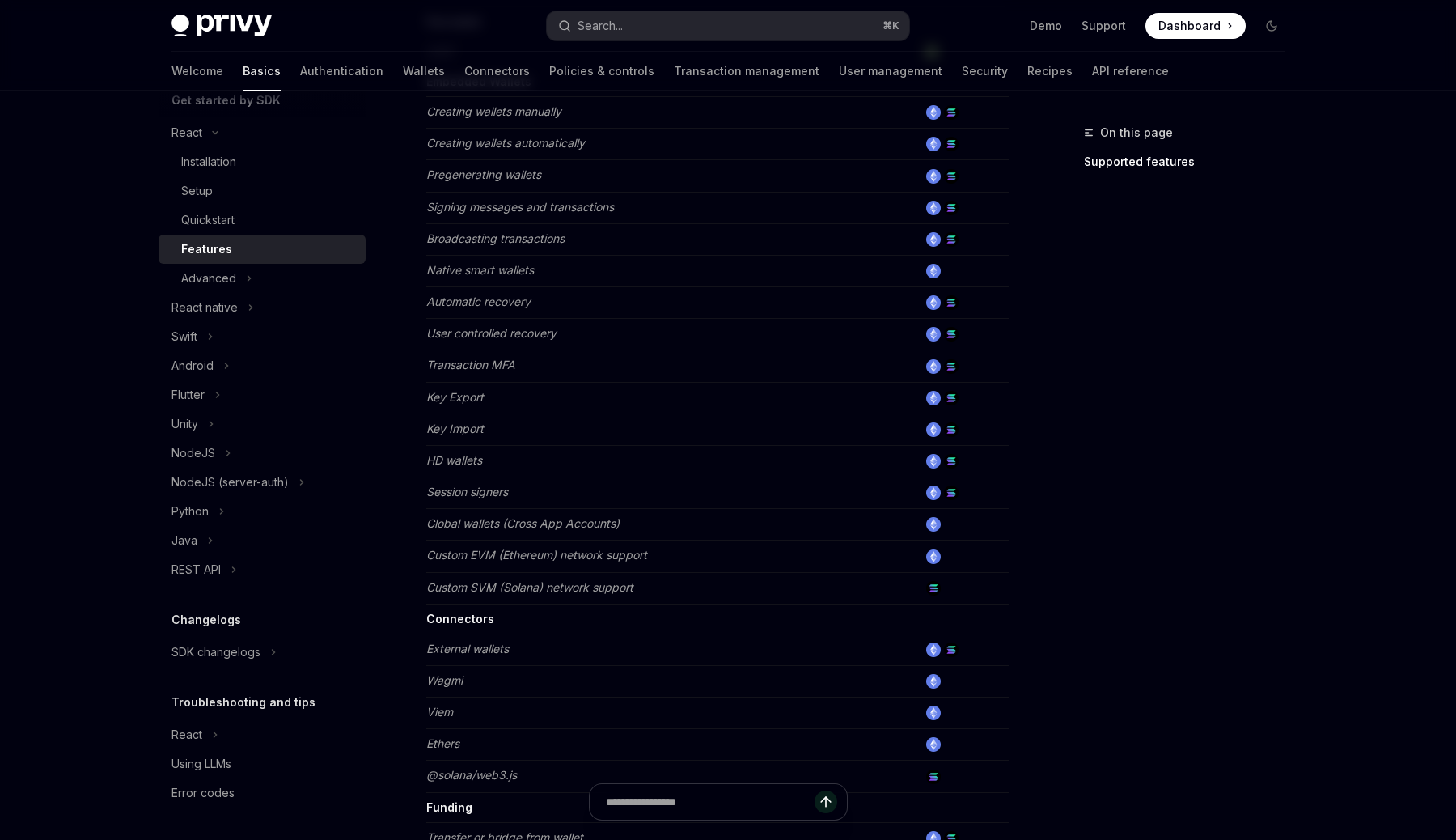
scroll to position [903, 0]
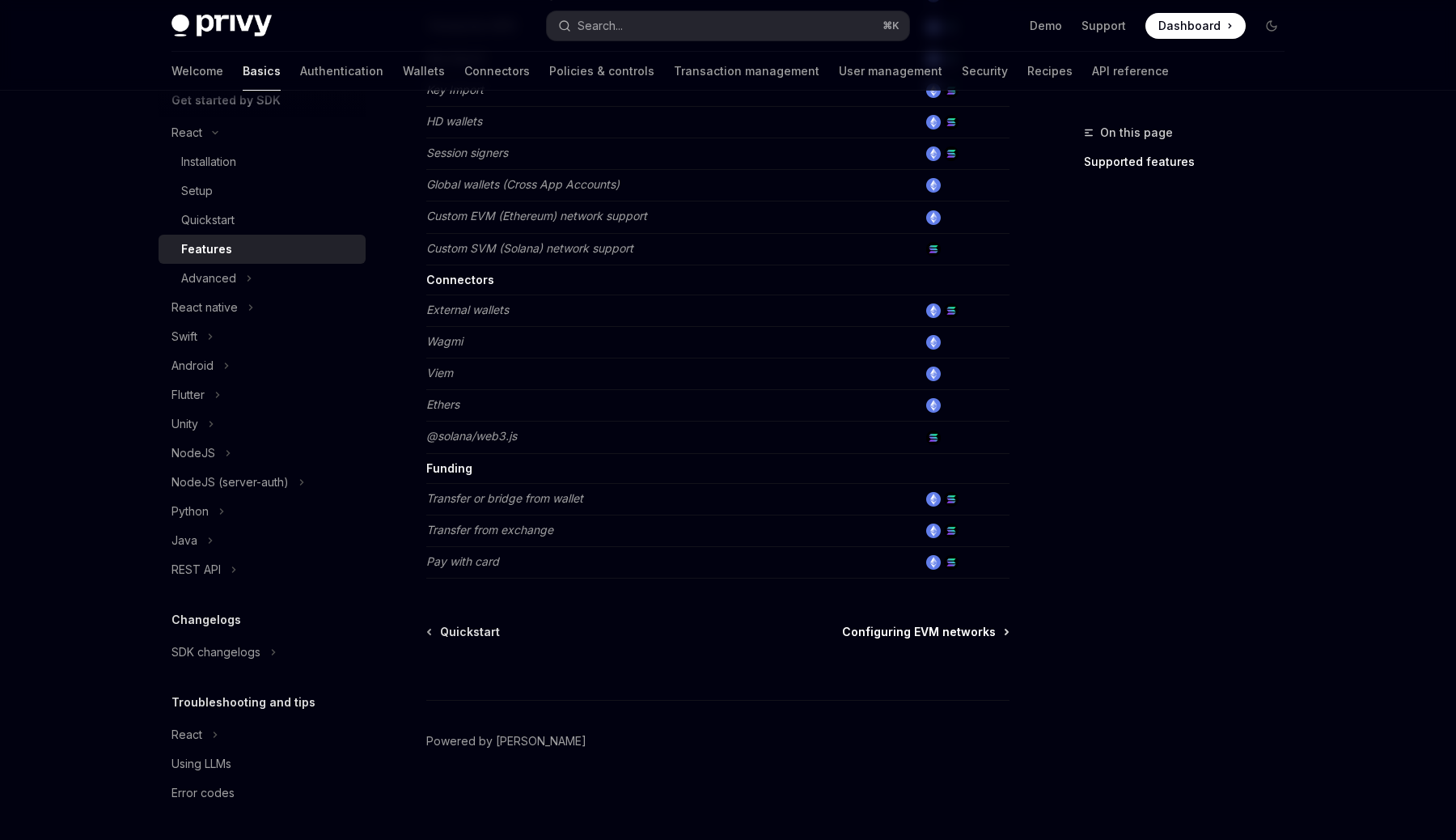
click at [898, 636] on span "Configuring EVM networks" at bounding box center [919, 632] width 153 height 16
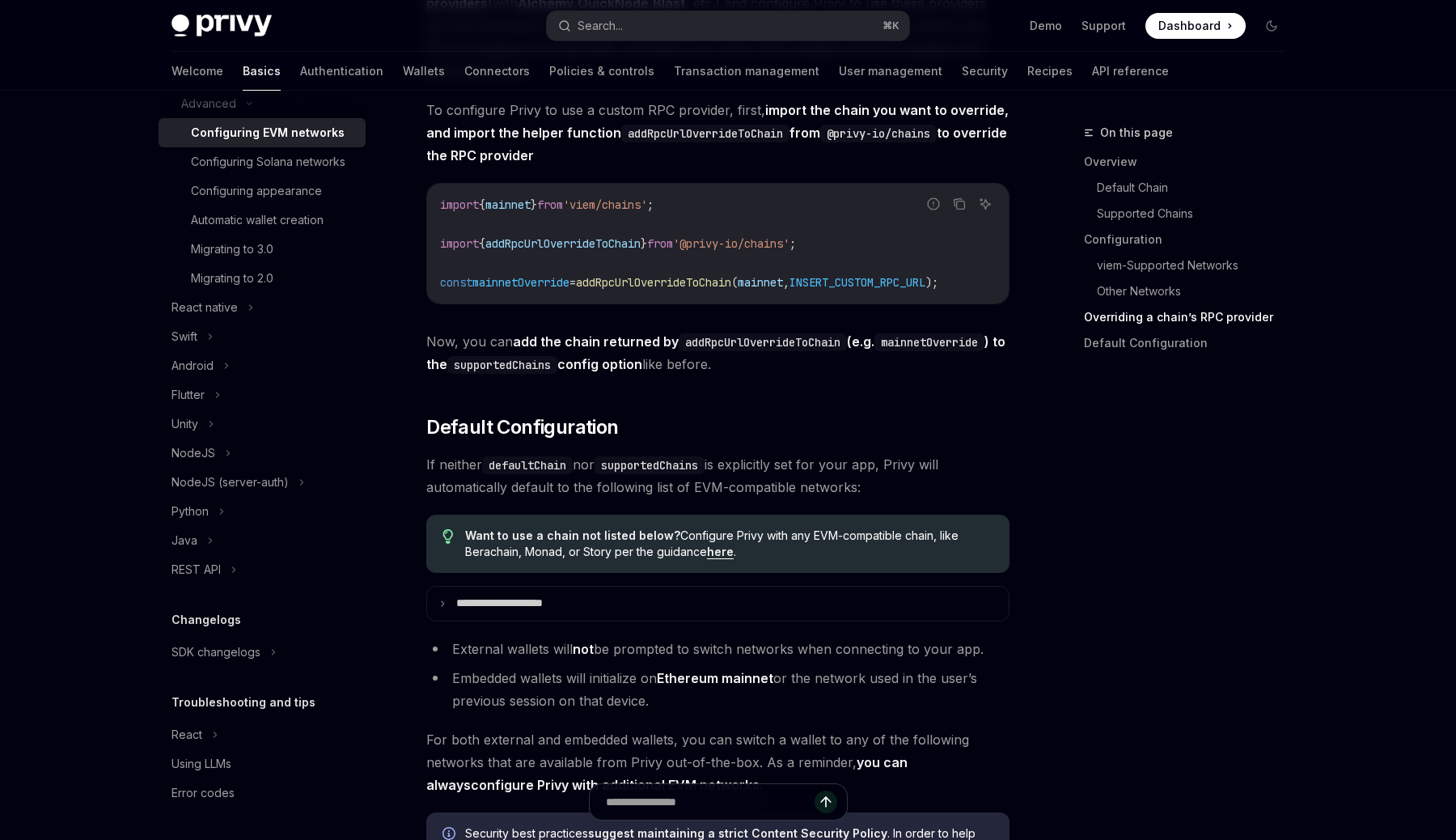
scroll to position [4053, 0]
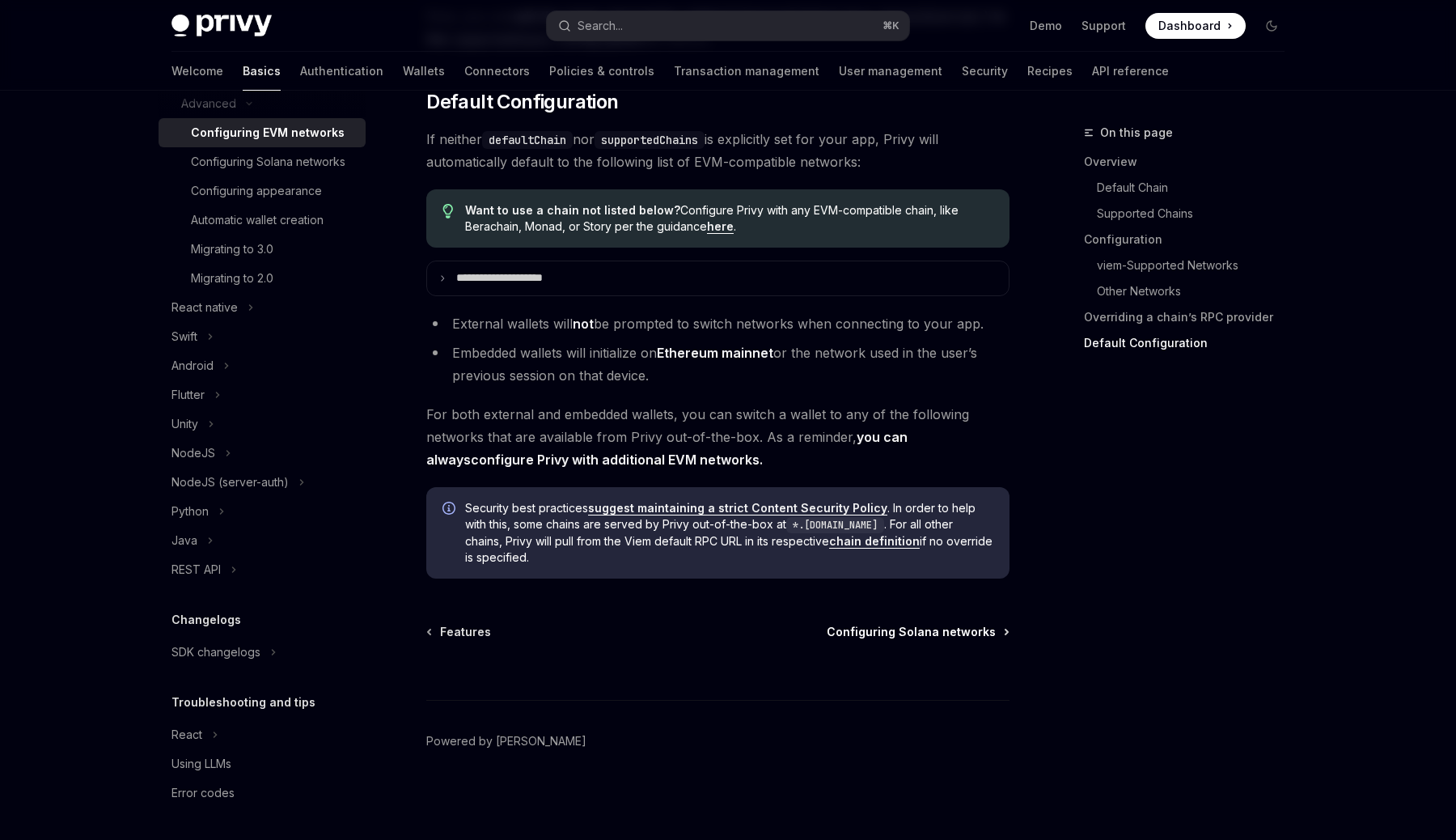
click at [920, 636] on span "Configuring Solana networks" at bounding box center [911, 632] width 169 height 16
type textarea "*"
